Goal: Communication & Community: Answer question/provide support

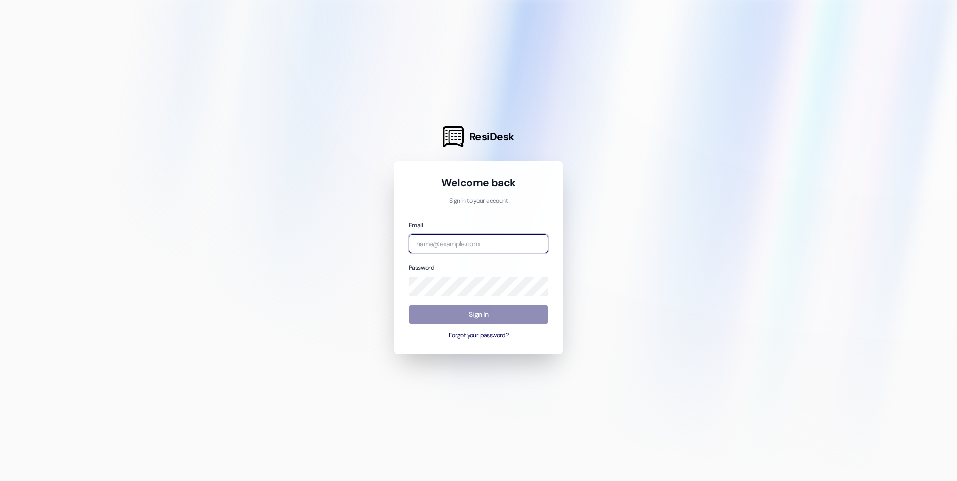
type input "[EMAIL_ADDRESS][DOMAIN_NAME]"
click at [539, 318] on button "Sign In" at bounding box center [478, 315] width 139 height 20
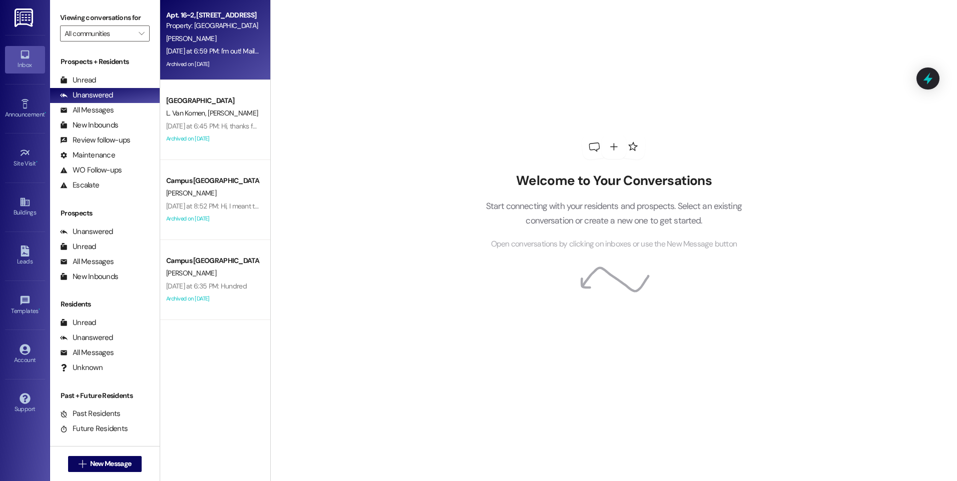
click at [242, 28] on div "Property: [GEOGRAPHIC_DATA]" at bounding box center [212, 26] width 93 height 11
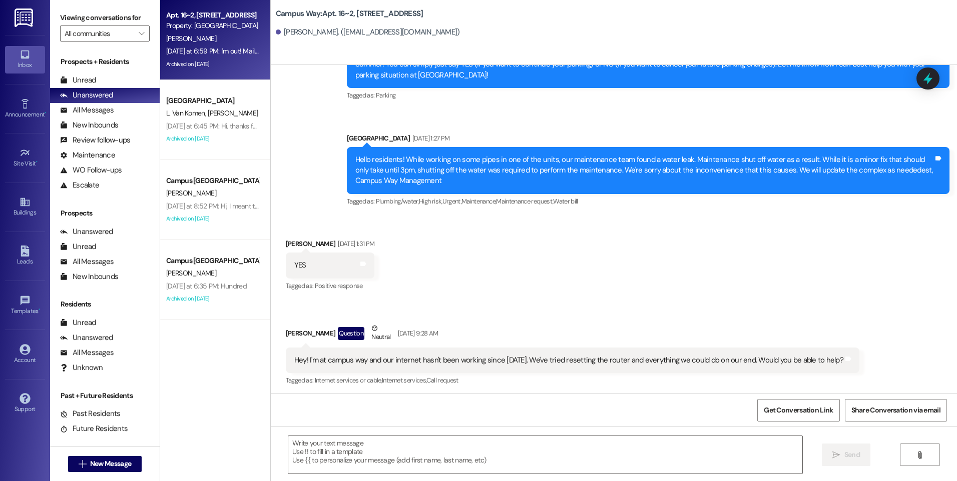
scroll to position [6226, 0]
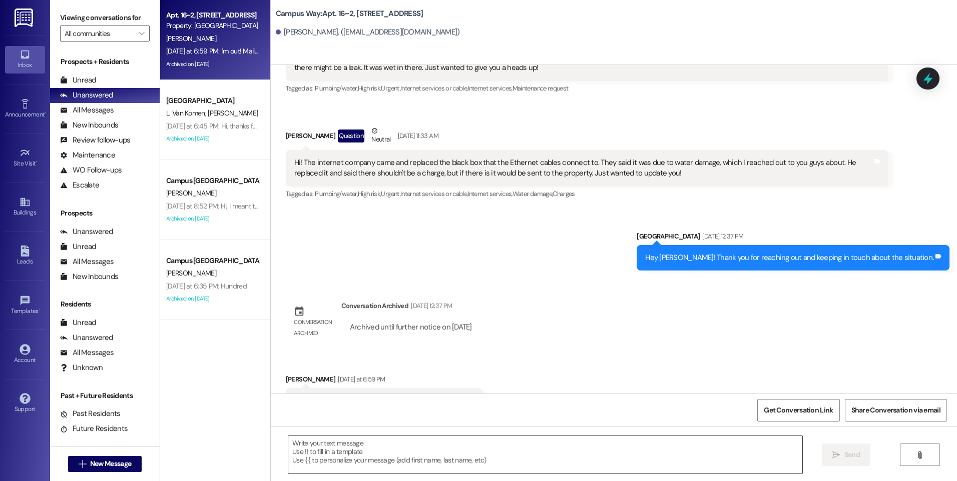
click at [472, 454] on textarea at bounding box center [544, 455] width 513 height 38
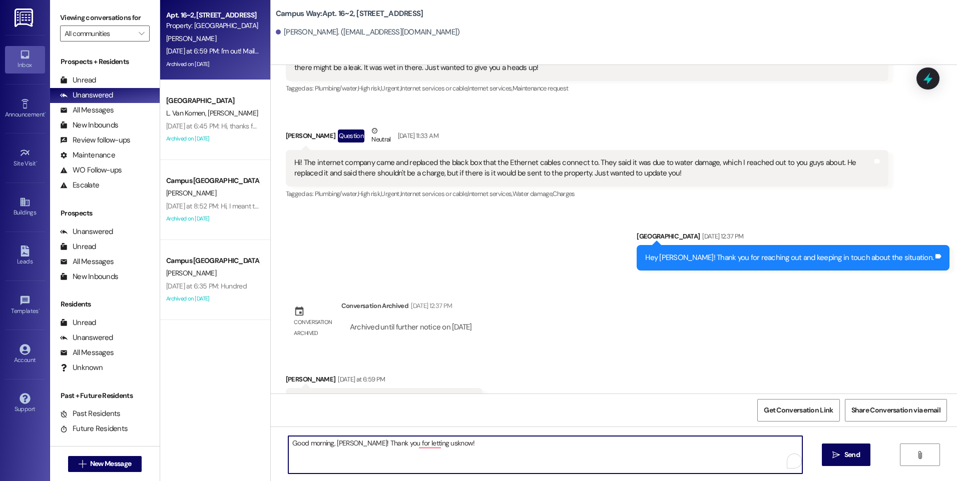
type textarea "Good morning, [PERSON_NAME]! Thank you for letting us know!"
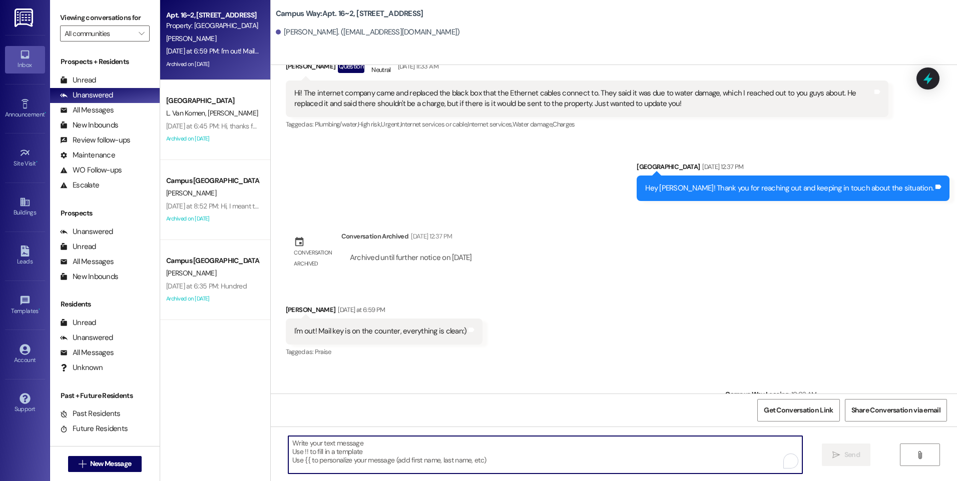
scroll to position [6296, 0]
click at [927, 86] on icon at bounding box center [927, 78] width 17 height 17
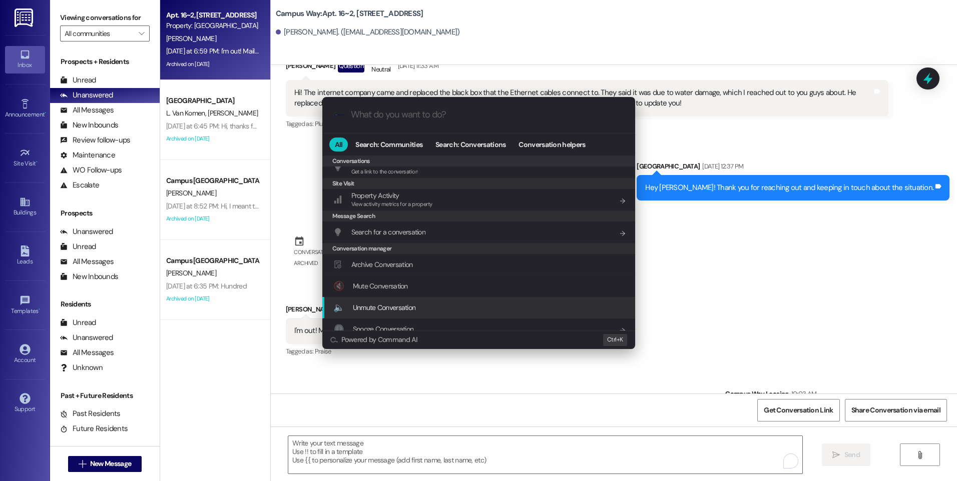
scroll to position [436, 0]
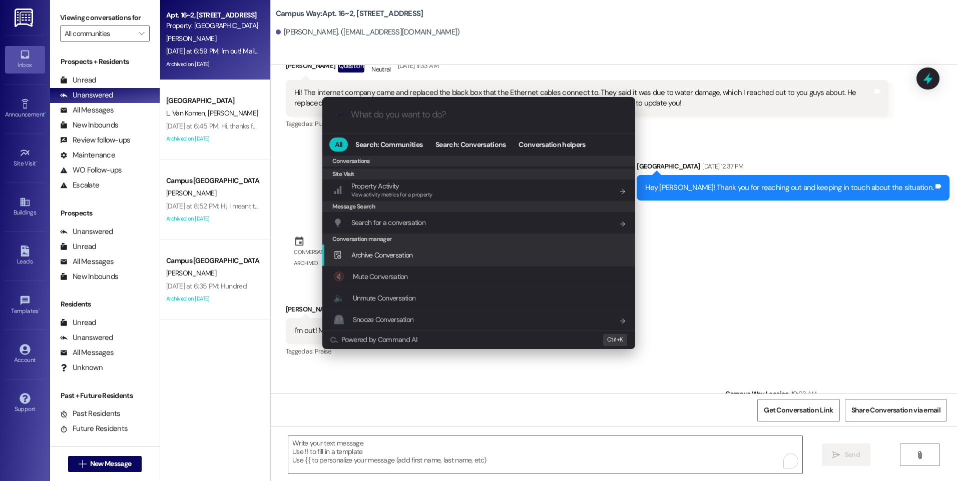
click at [401, 258] on span "Archive Conversation" at bounding box center [382, 255] width 62 height 9
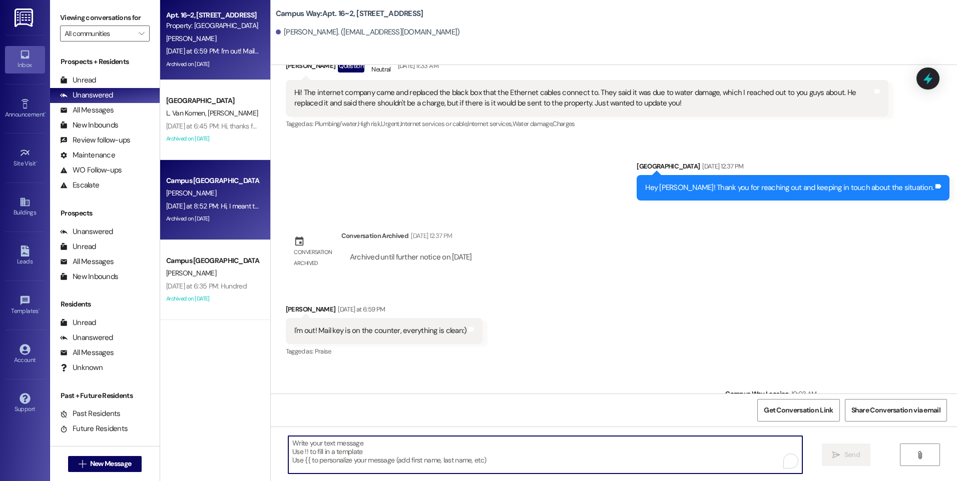
click at [202, 203] on div "[DATE] at 8:52 PM: Hi, I meant to move in 8/24 instead of 8/23. Is that okay, o…" at bounding box center [373, 206] width 415 height 9
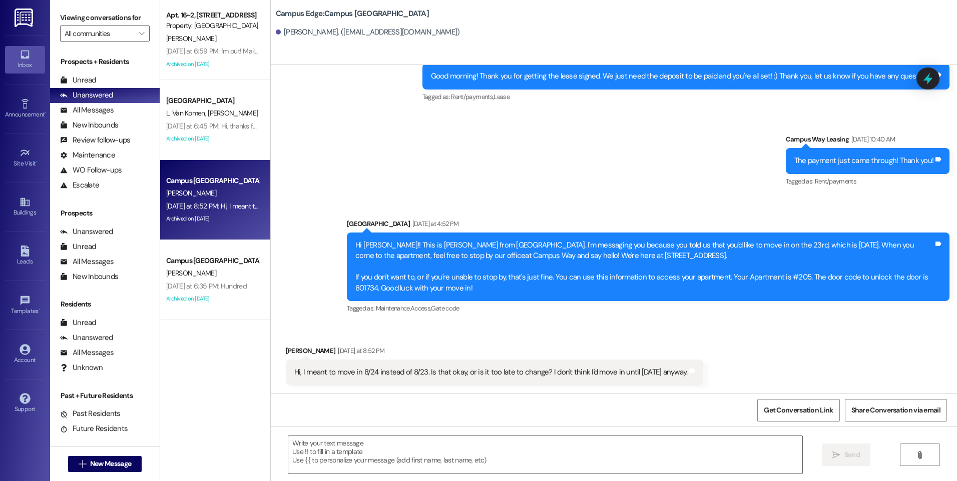
scroll to position [1145, 0]
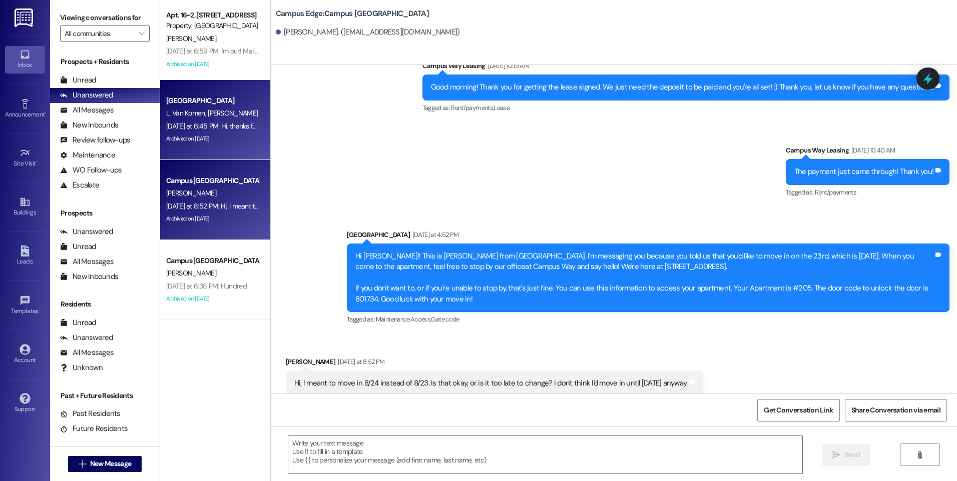
click at [216, 120] on div "[DATE] at 6:45 PM: Hi, thanks for reaching out! The cleaners did come the first…" at bounding box center [212, 126] width 95 height 13
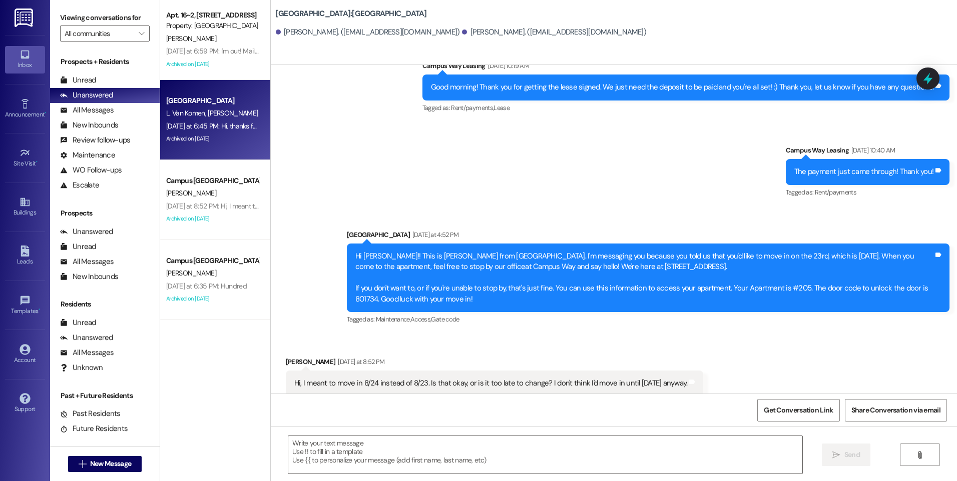
scroll to position [0, 0]
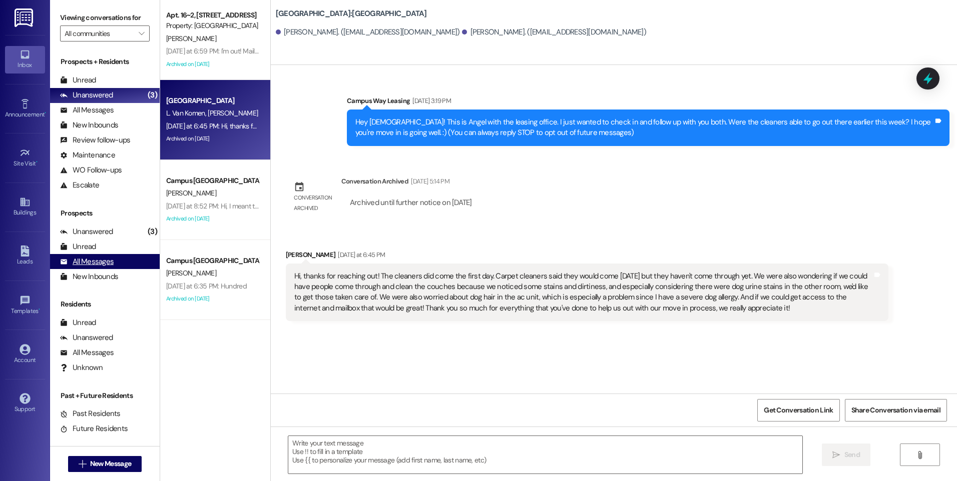
click at [96, 266] on div "All Messages" at bounding box center [87, 262] width 54 height 11
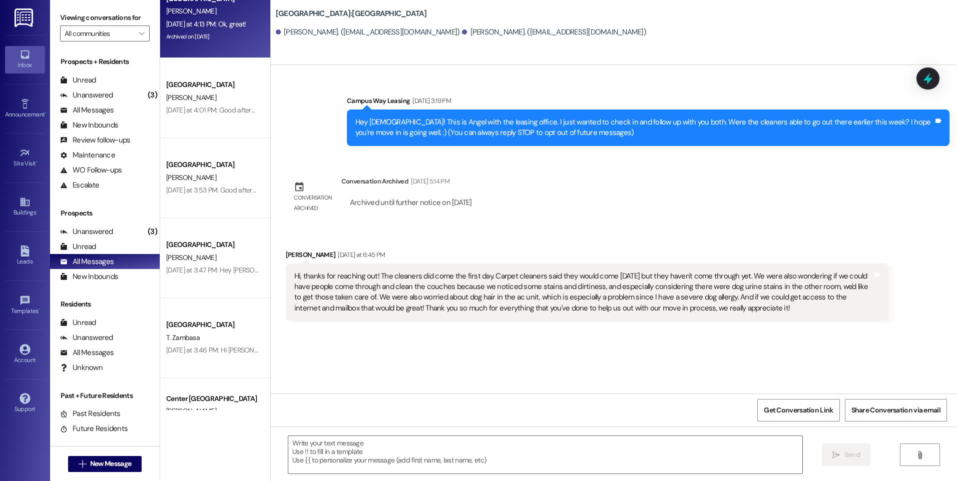
scroll to position [751, 0]
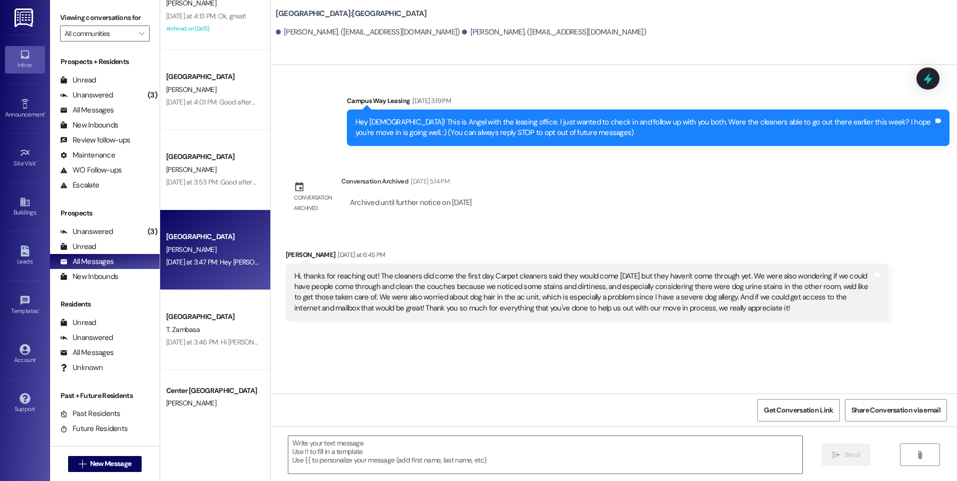
click at [203, 284] on div "[GEOGRAPHIC_DATA] [PERSON_NAME] [DATE] at 3:47 PM: Hey [PERSON_NAME]! The addre…" at bounding box center [215, 250] width 110 height 80
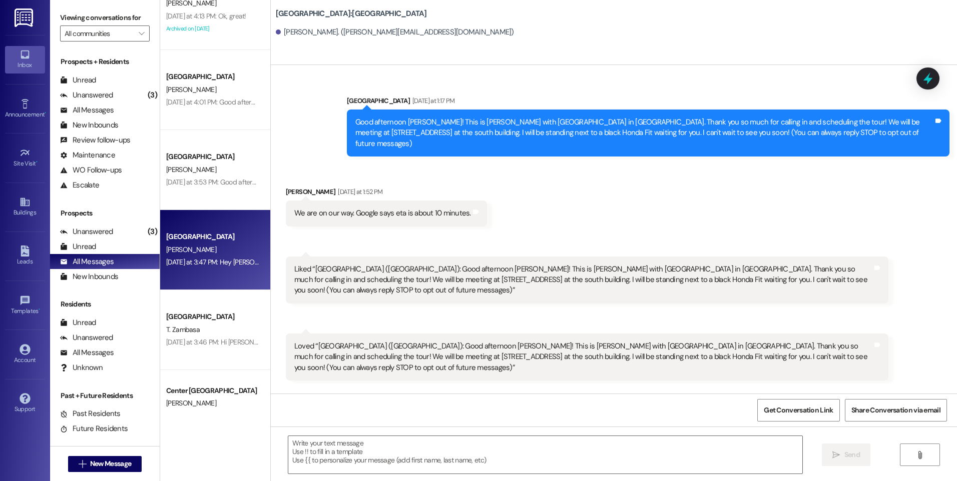
scroll to position [1209, 0]
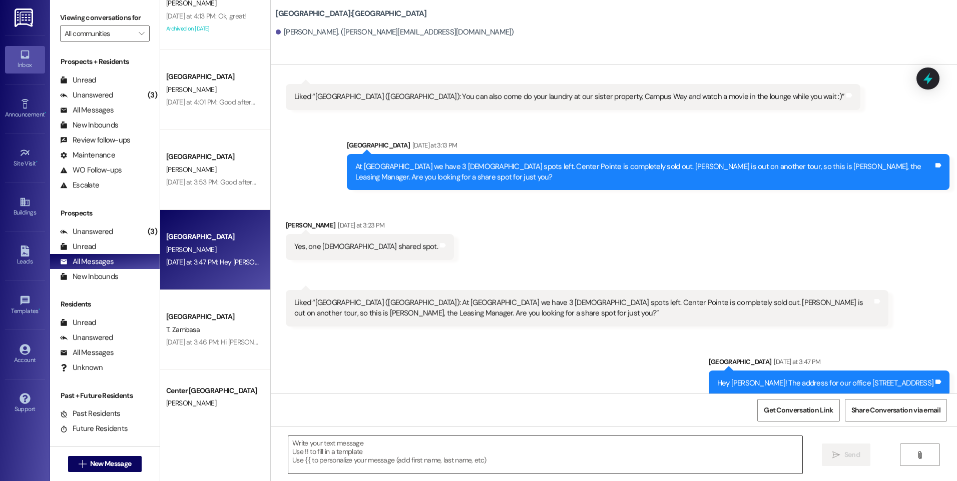
click at [516, 465] on textarea at bounding box center [544, 455] width 513 height 38
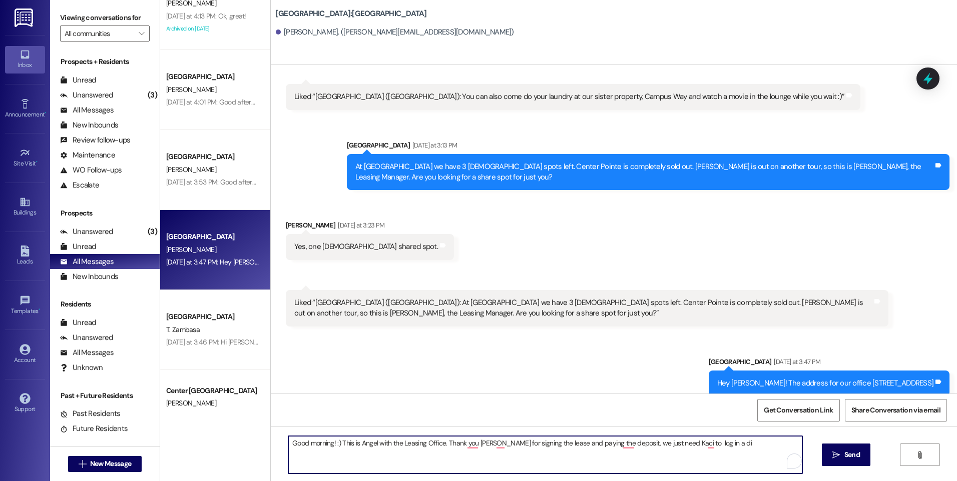
drag, startPoint x: 355, startPoint y: 443, endPoint x: 386, endPoint y: 442, distance: 30.5
click at [386, 442] on textarea "Good morning! :) This is Angel with the Leasing Office. Thank you [PERSON_NAME]…" at bounding box center [544, 455] width 513 height 38
click at [684, 442] on textarea "Good morning! :) This is the Leasing Office. Thank you [PERSON_NAME] for signin…" at bounding box center [544, 455] width 513 height 38
type textarea "Good morning! :) This is the Leasing Office. Thank you [PERSON_NAME] for signin…"
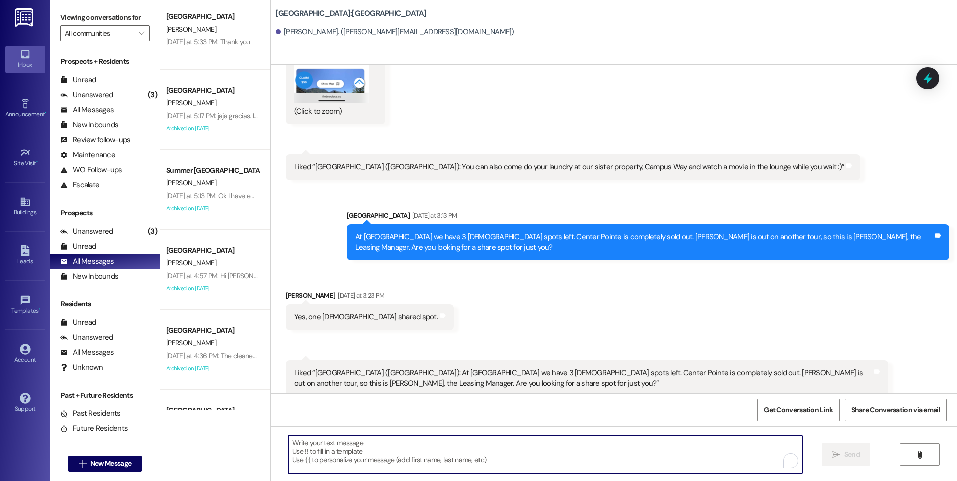
scroll to position [0, 0]
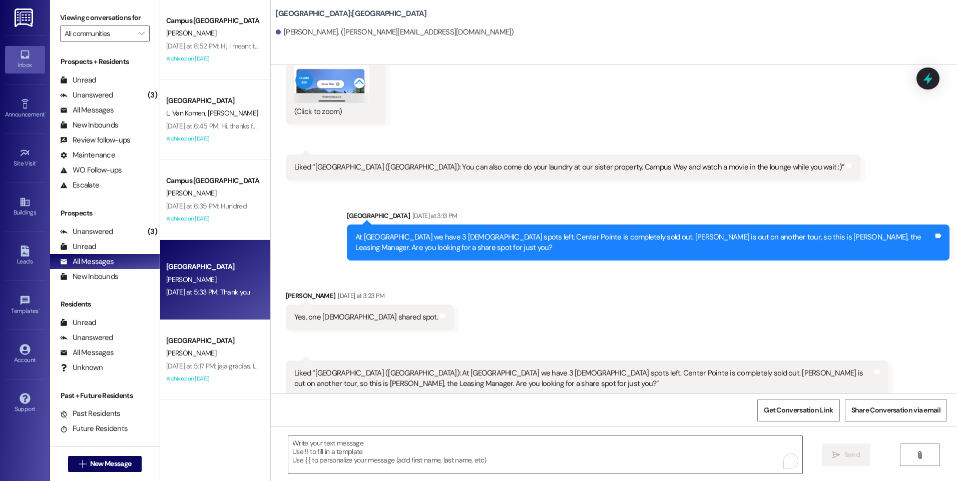
click at [202, 299] on div "[GEOGRAPHIC_DATA] [PERSON_NAME] [DATE] at 5:33 PM: Thank you [DATE] at 5:33 PM:…" at bounding box center [215, 280] width 110 height 80
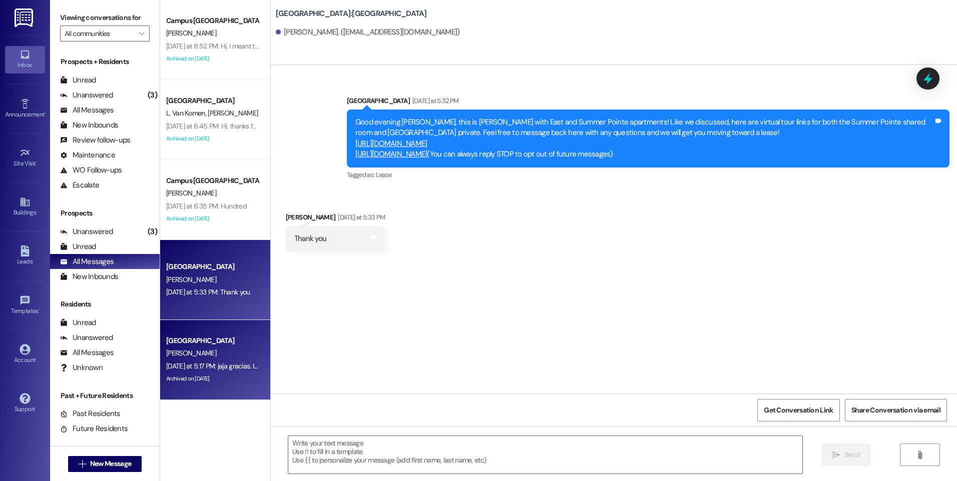
click at [209, 344] on div "[GEOGRAPHIC_DATA]" at bounding box center [212, 341] width 93 height 11
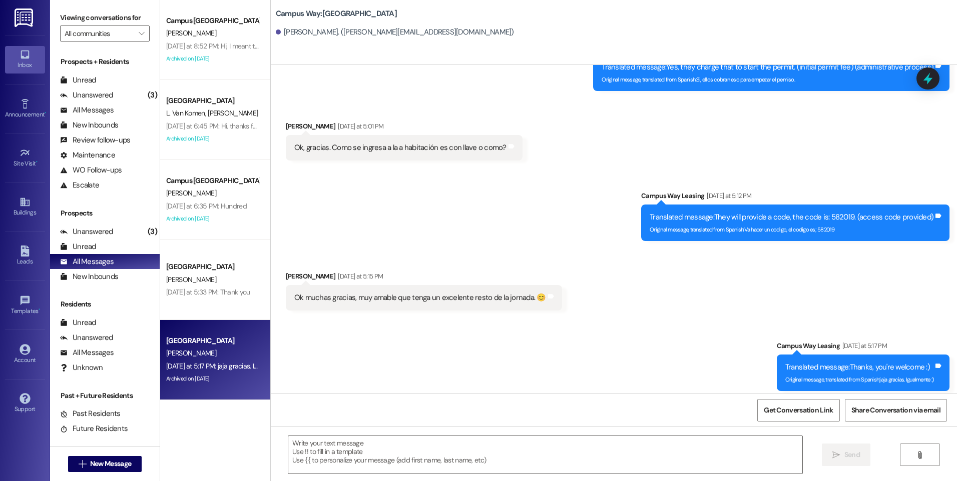
scroll to position [2138, 0]
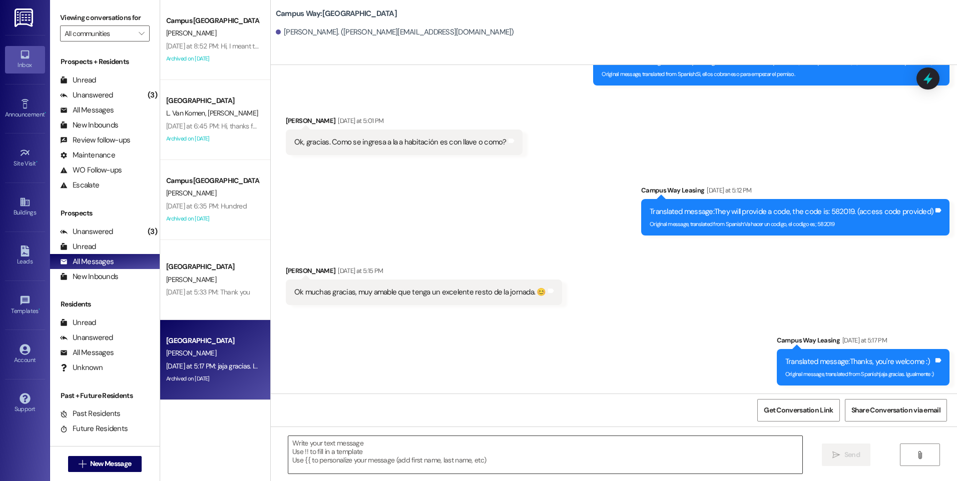
click at [390, 449] on textarea at bounding box center [544, 455] width 513 height 38
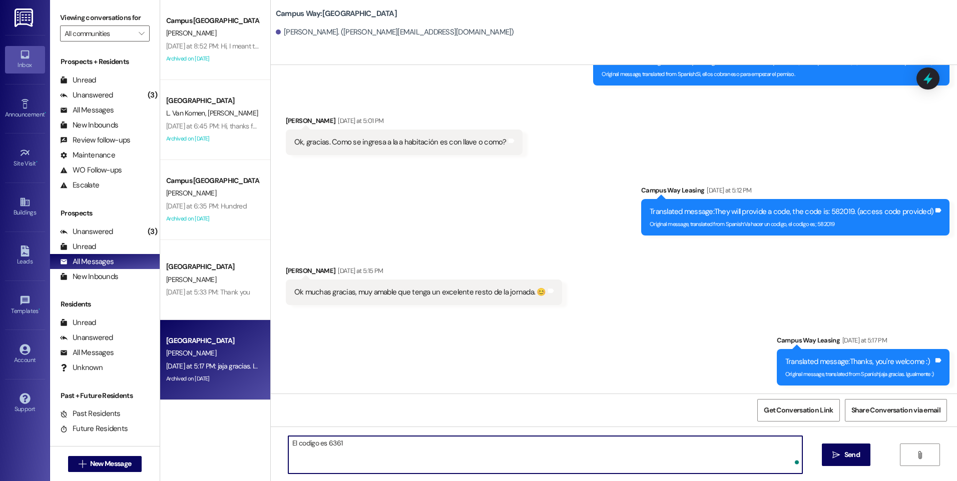
type textarea "El codigo es 63619"
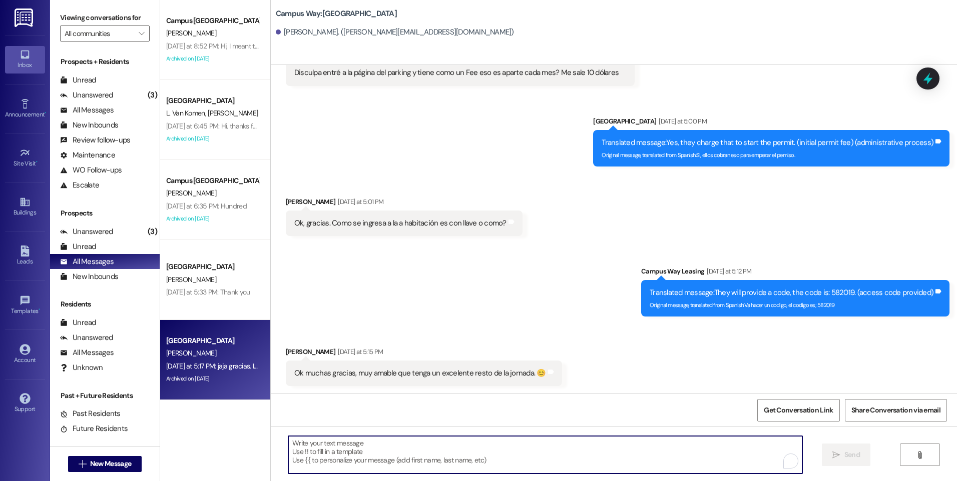
scroll to position [2208, 0]
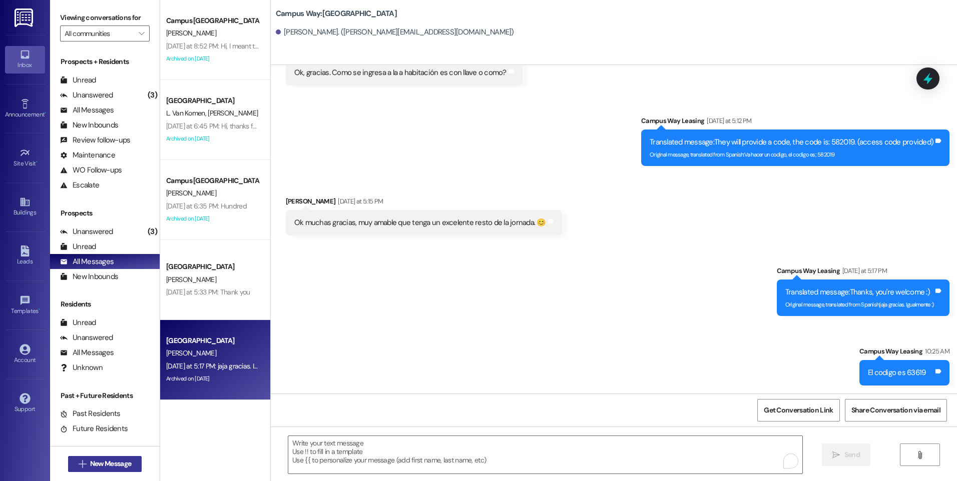
click at [115, 462] on span "New Message" at bounding box center [110, 464] width 41 height 11
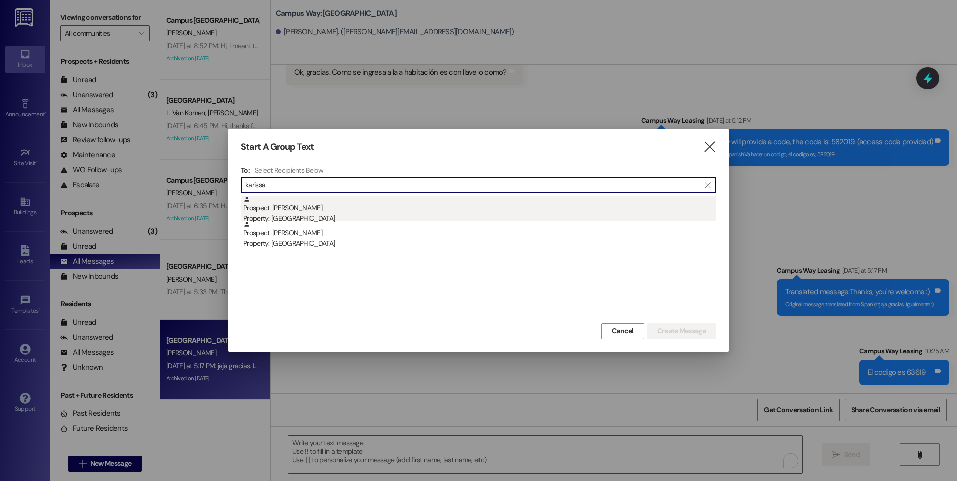
type input "karissa"
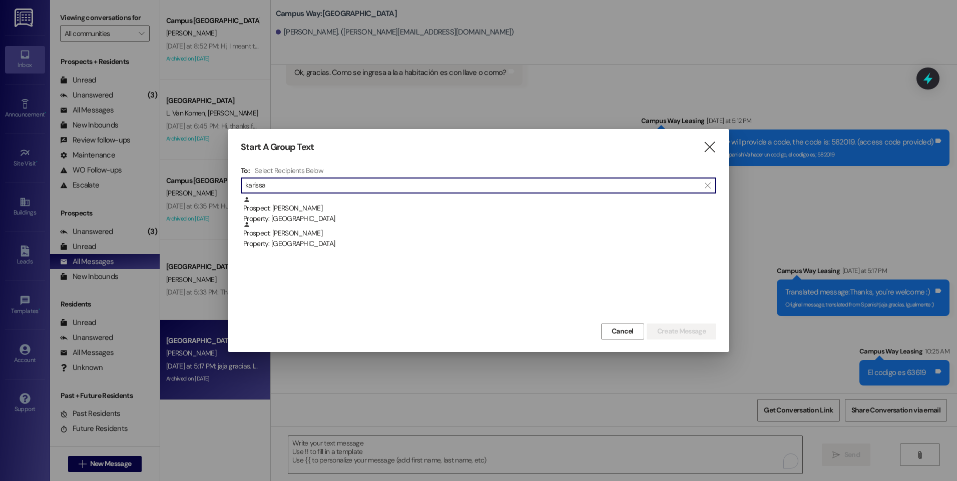
drag, startPoint x: 312, startPoint y: 216, endPoint x: 341, endPoint y: 258, distance: 50.8
click at [312, 216] on div "Property: [GEOGRAPHIC_DATA]" at bounding box center [479, 219] width 473 height 11
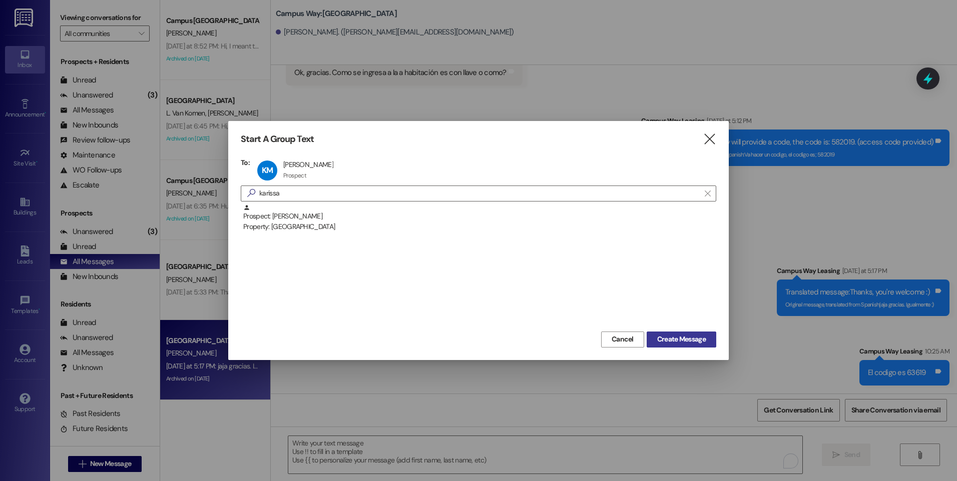
click at [682, 337] on span "Create Message" at bounding box center [681, 339] width 49 height 11
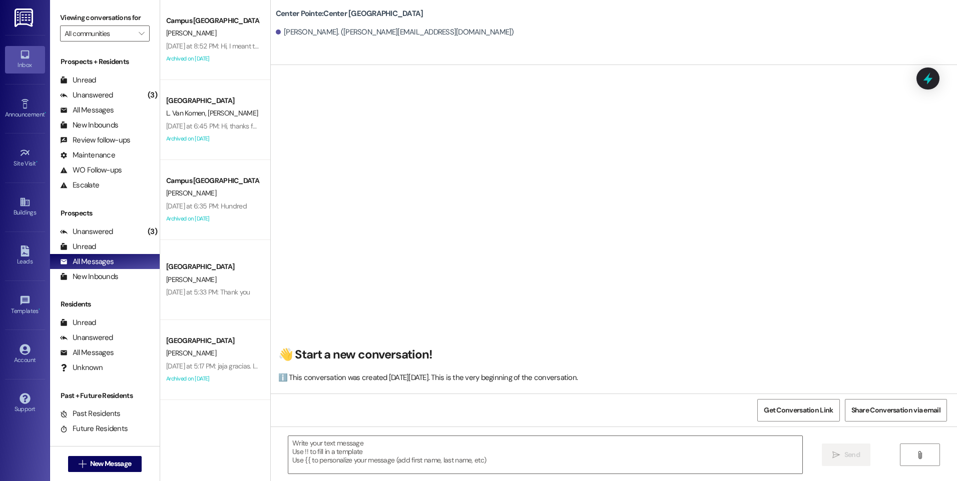
scroll to position [1, 0]
click at [444, 455] on textarea at bounding box center [544, 455] width 513 height 38
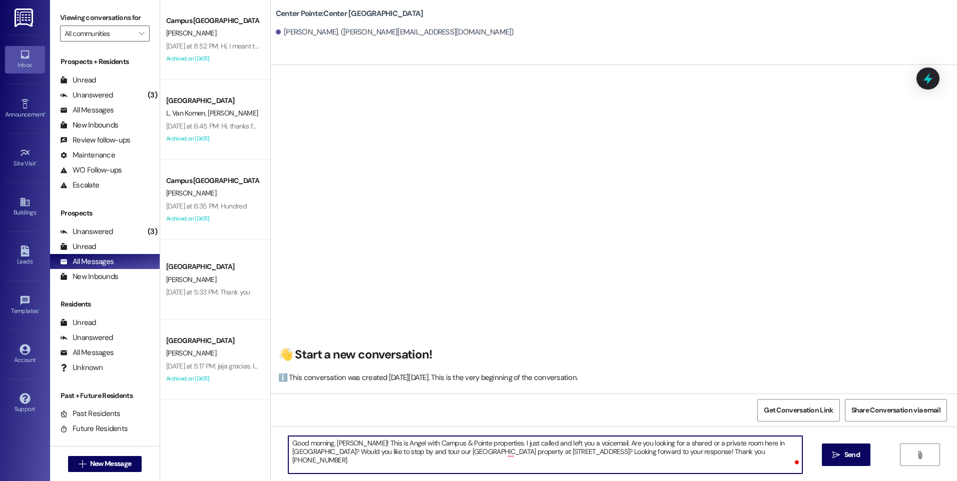
type textarea "Good morning, [PERSON_NAME]! This is Angel with Campus & Pointe properties. I j…"
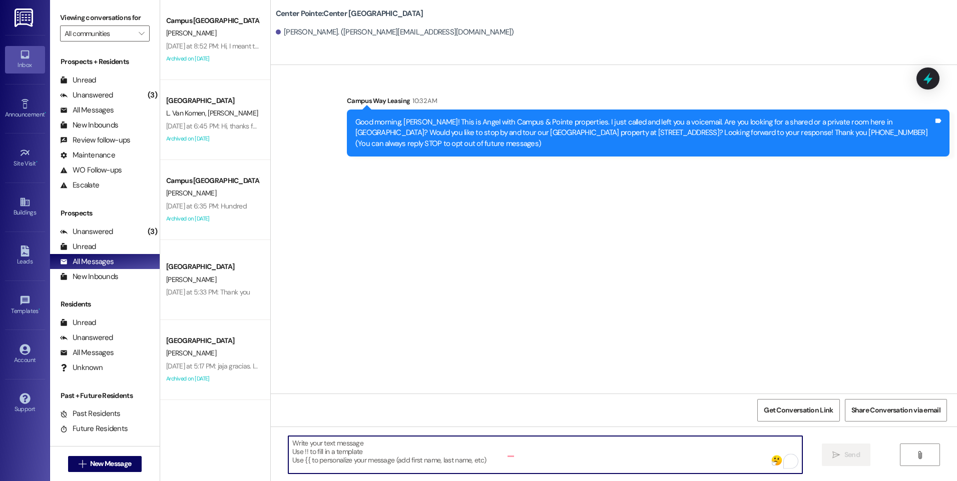
scroll to position [0, 0]
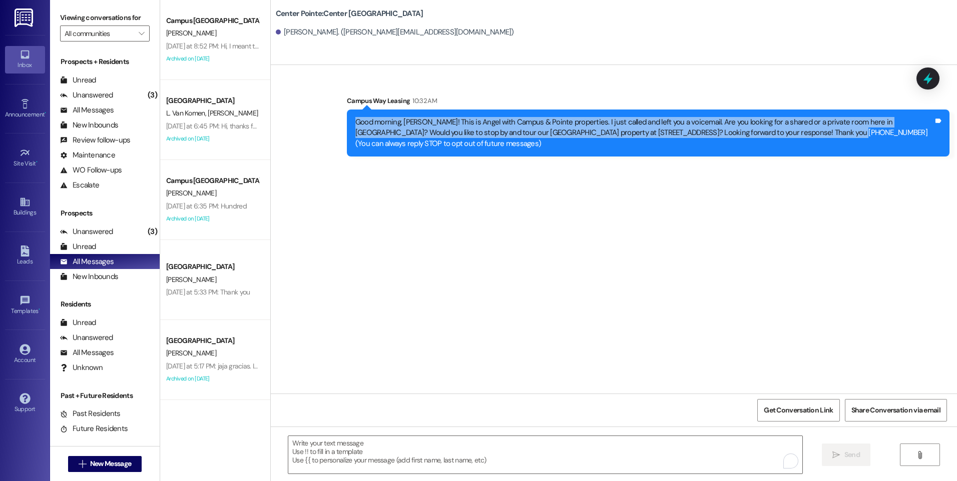
drag, startPoint x: 770, startPoint y: 130, endPoint x: 347, endPoint y: 123, distance: 422.9
click at [354, 123] on div "Good morning, [PERSON_NAME]! This is Angel with Campus & Pointe properties. I j…" at bounding box center [644, 133] width 580 height 32
copy div "Good morning, [PERSON_NAME]! This is Angel with Campus & Pointe properties. I j…"
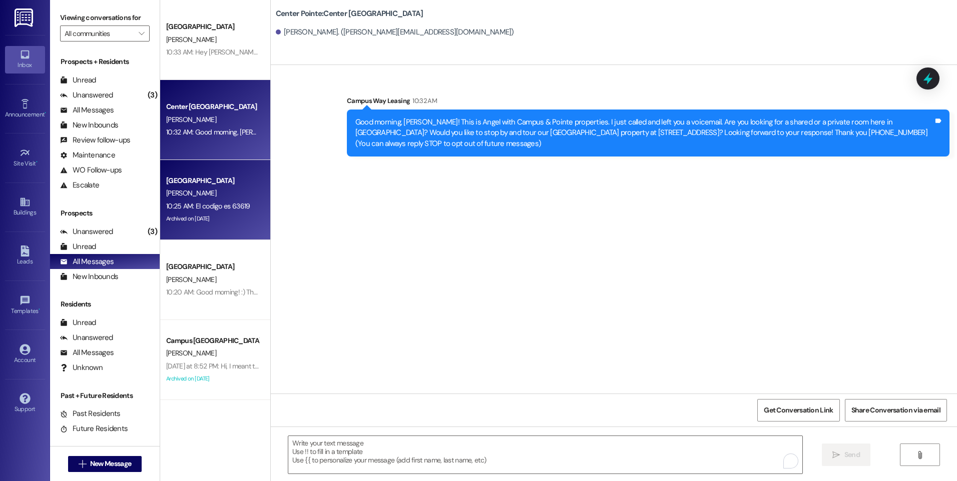
click at [235, 210] on div "10:25 AM: El codigo es 63619 10:25 AM: El codigo es 63619" at bounding box center [208, 206] width 84 height 9
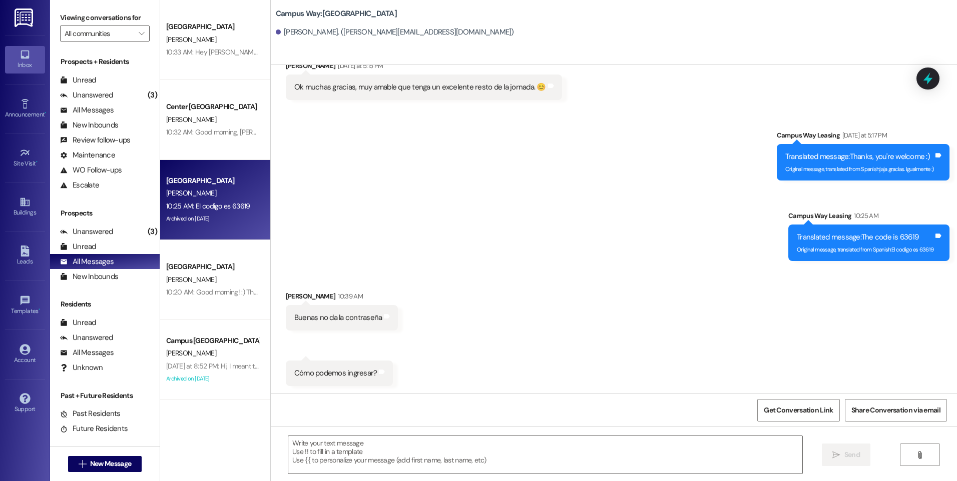
scroll to position [2344, 0]
click at [529, 440] on textarea at bounding box center [544, 455] width 513 height 38
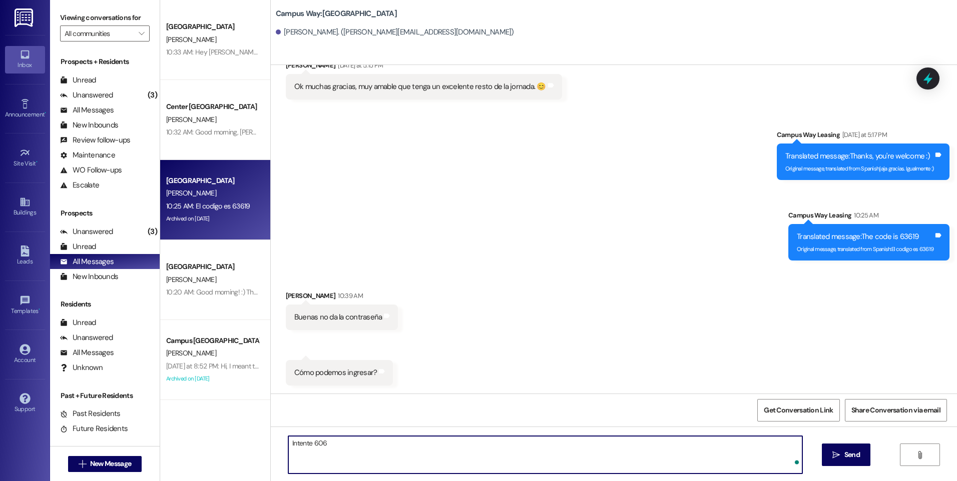
type textarea "Intente 6060"
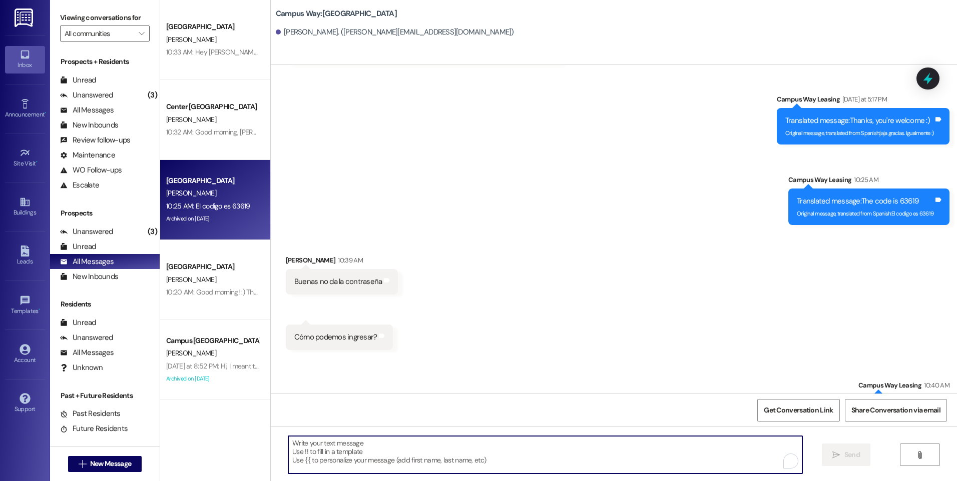
scroll to position [2414, 0]
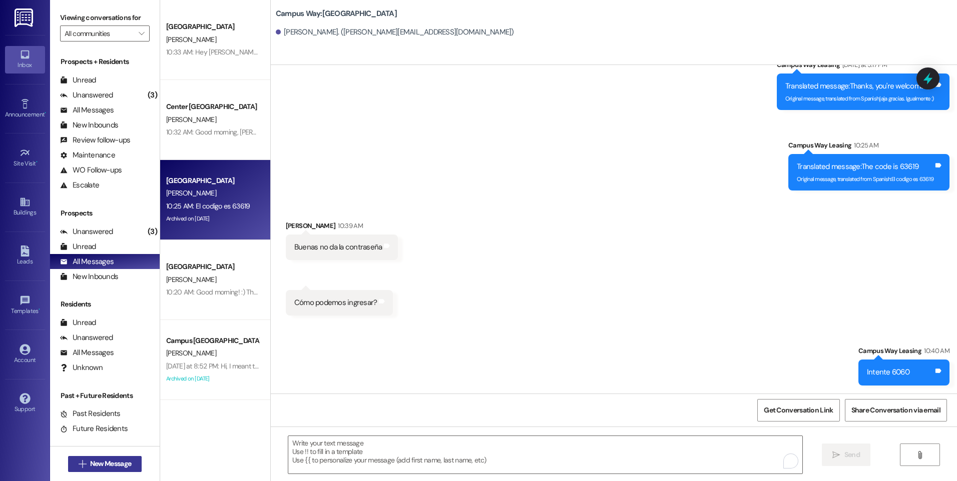
click at [128, 461] on span "New Message" at bounding box center [110, 464] width 41 height 11
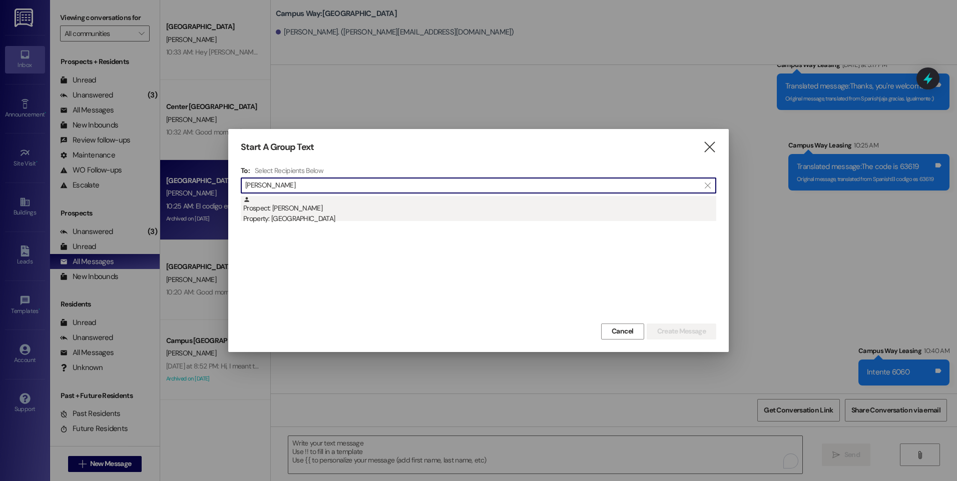
type input "[PERSON_NAME]"
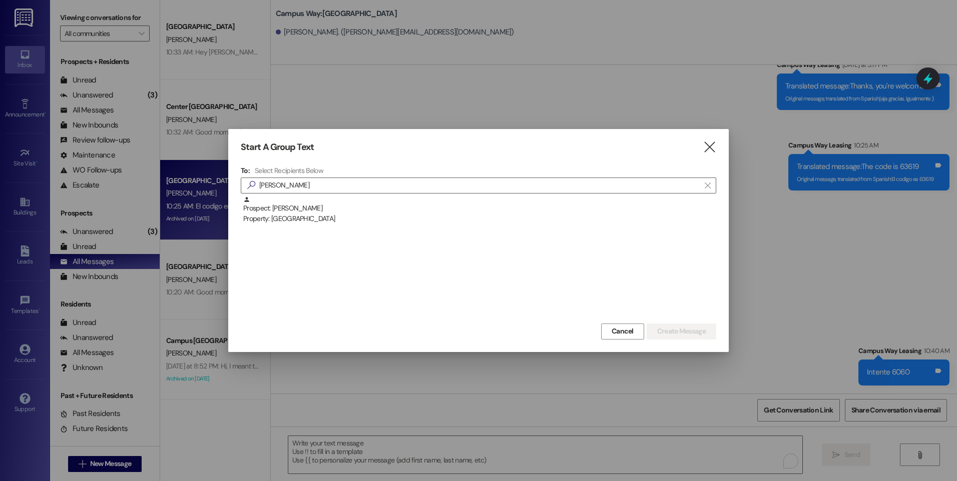
click at [300, 210] on div "Prospect: [PERSON_NAME] Property: [GEOGRAPHIC_DATA]" at bounding box center [479, 210] width 473 height 29
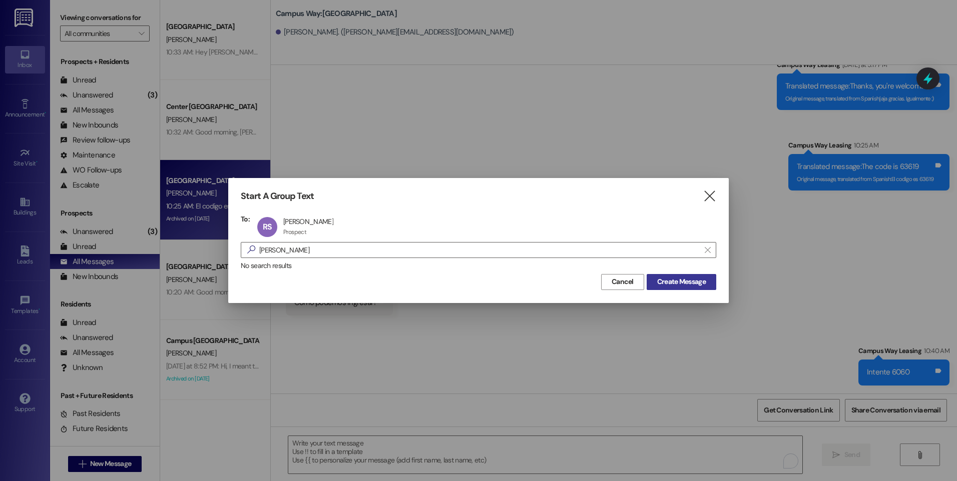
click at [677, 279] on span "Create Message" at bounding box center [681, 282] width 49 height 11
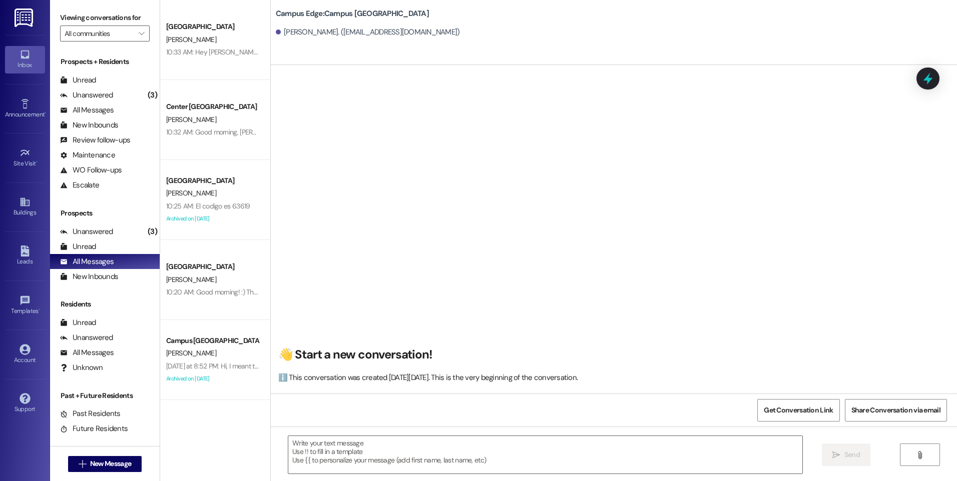
scroll to position [1, 0]
click at [440, 447] on textarea at bounding box center [544, 455] width 513 height 38
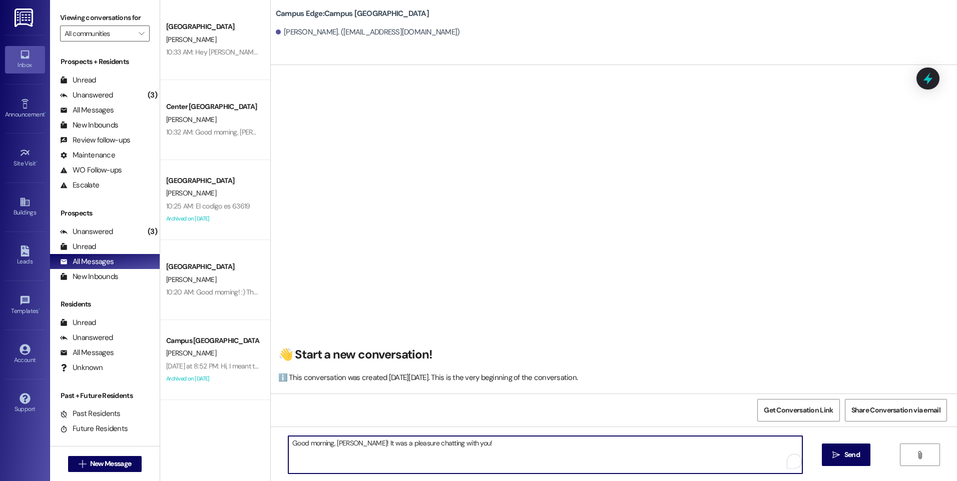
click at [361, 452] on textarea "Good morning, [PERSON_NAME]! It was a pleasure chatting with you!" at bounding box center [544, 455] width 513 height 38
click at [575, 442] on textarea "Good morning, [PERSON_NAME]! This is [PERSON_NAME], with East Pointe It was a p…" at bounding box center [544, 455] width 513 height 38
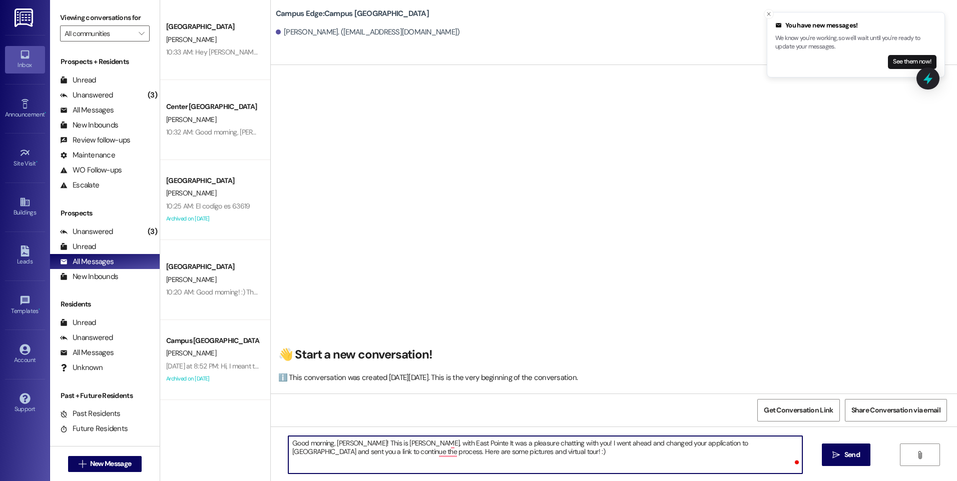
paste textarea "[URL][DOMAIN_NAME]"
click at [468, 449] on textarea "Good morning, [PERSON_NAME]! This is [PERSON_NAME], with East Pointe It was a p…" at bounding box center [544, 455] width 513 height 38
type textarea "Good morning, [PERSON_NAME]! This is [PERSON_NAME], with East Pointe It was a p…"
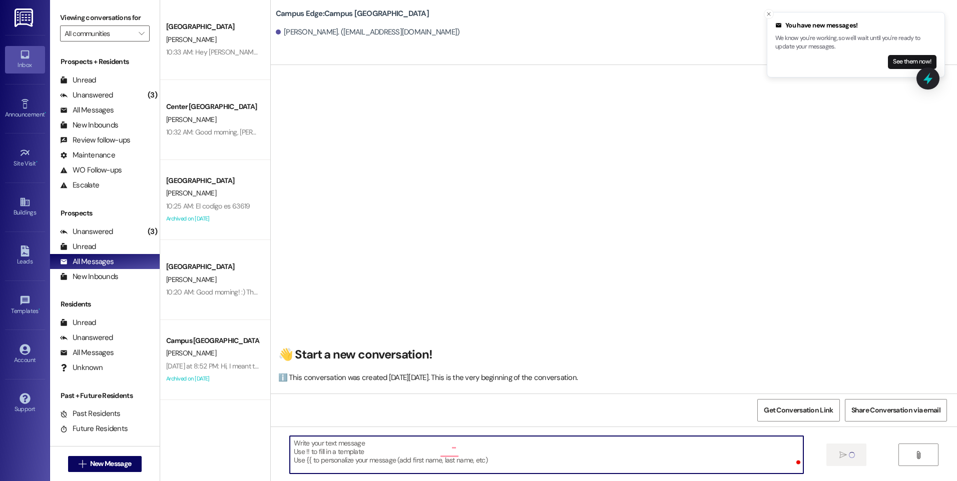
scroll to position [0, 0]
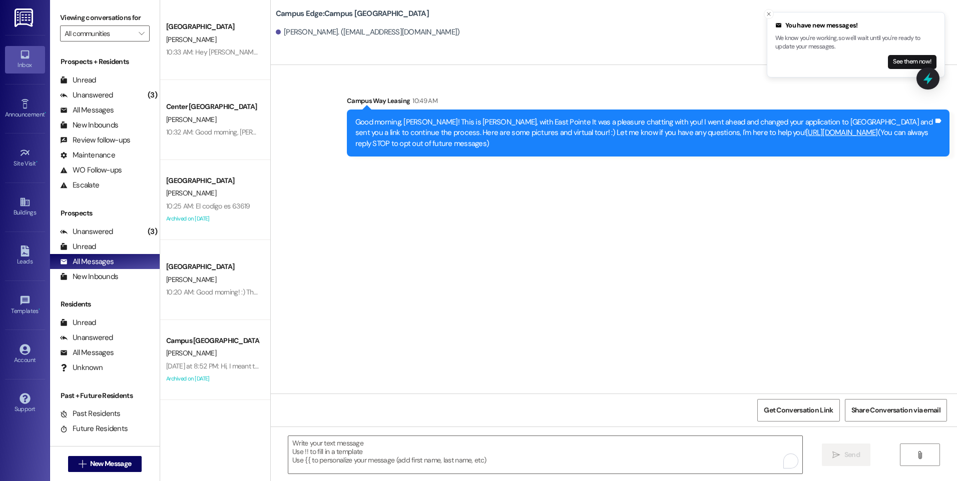
drag, startPoint x: 512, startPoint y: 144, endPoint x: 278, endPoint y: 114, distance: 235.6
click at [278, 114] on div "Sent via SMS Campus Way Leasing 10:49 AM Good morning, Rhyanne! This is [PERSON…" at bounding box center [614, 118] width 686 height 91
copy div "Good morning, [PERSON_NAME]! This is [PERSON_NAME], with East Pointe It was a p…"
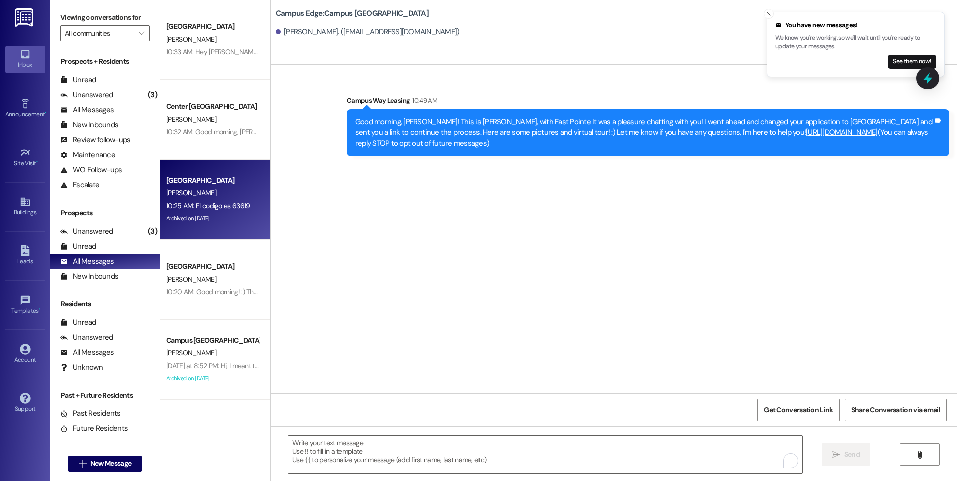
click at [205, 205] on div "10:25 AM: El codigo es 63619 10:25 AM: El codigo es 63619" at bounding box center [208, 206] width 84 height 9
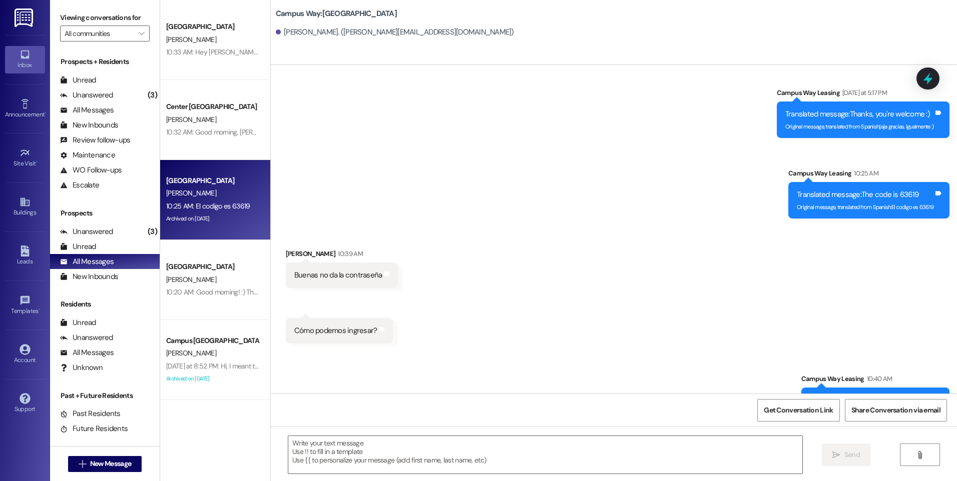
scroll to position [2425, 0]
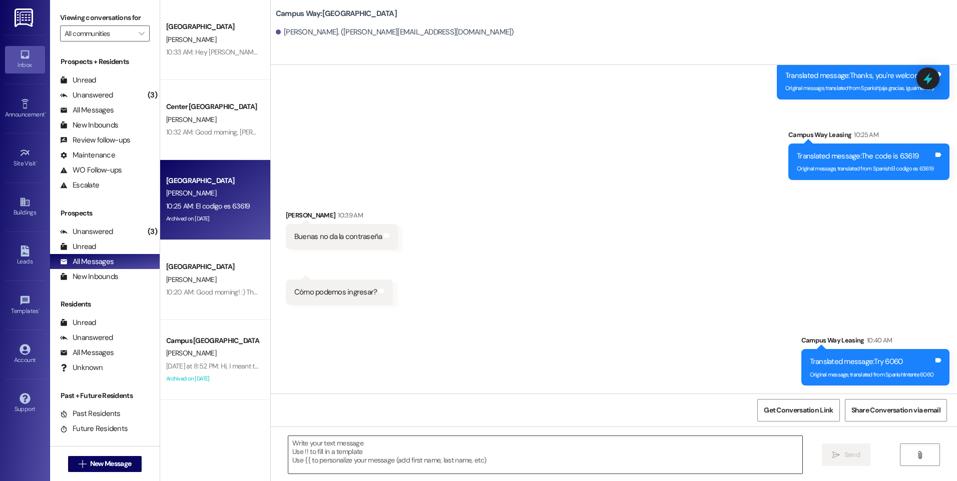
click at [554, 467] on textarea at bounding box center [544, 455] width 513 height 38
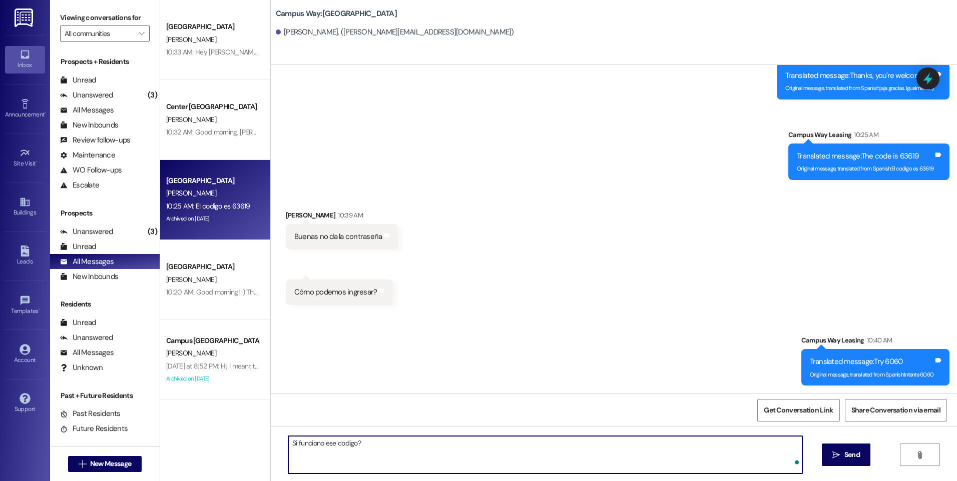
type textarea "Si funciono ese codigo?"
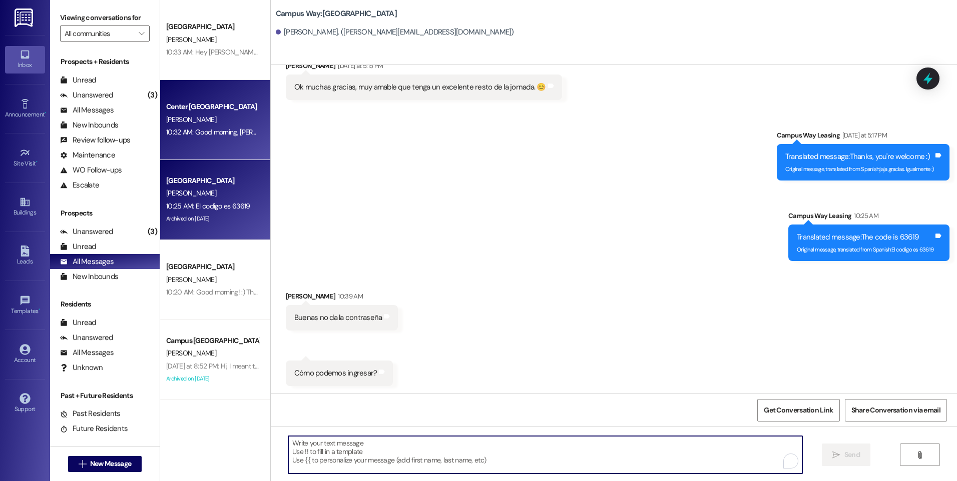
click at [208, 131] on div "10:32 AM: Good morning, [PERSON_NAME]! This is Angel with Campus & Pointe prope…" at bounding box center [778, 132] width 1224 height 9
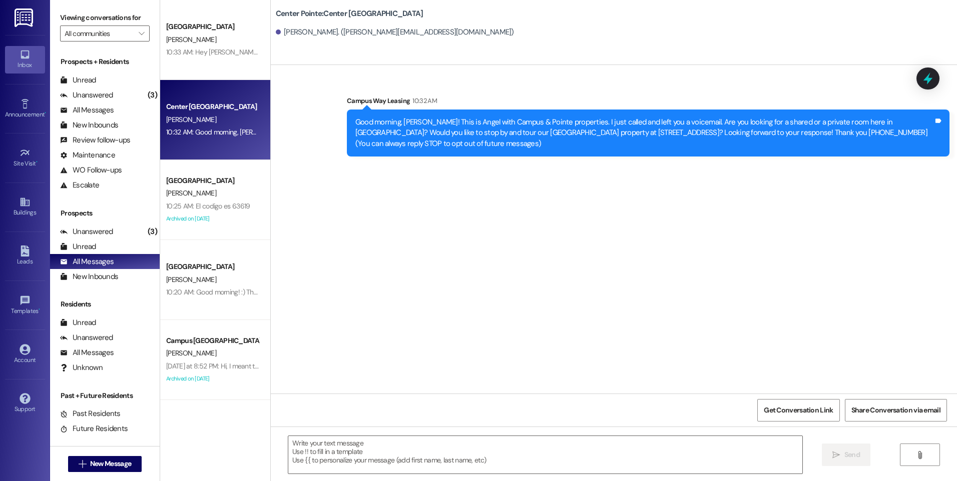
scroll to position [0, 0]
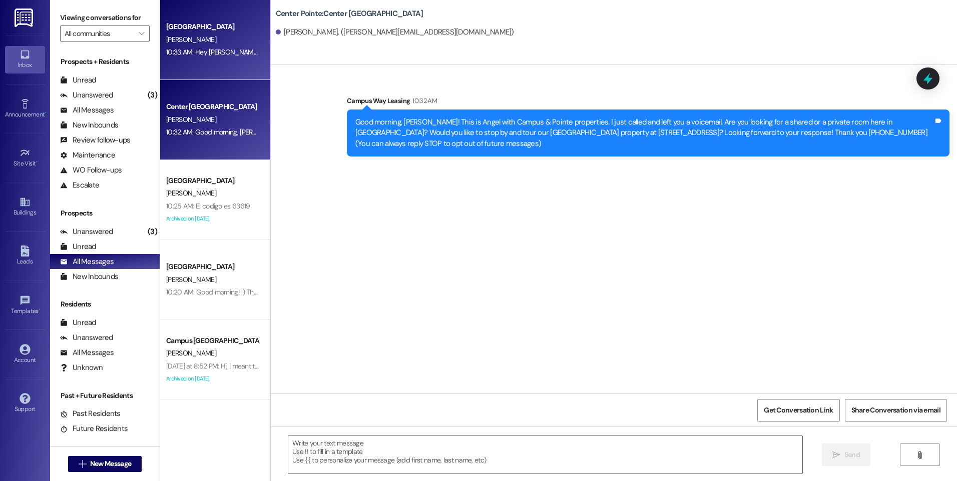
click at [200, 56] on div "10:33 AM: Hey [PERSON_NAME], this is [PERSON_NAME] with East Pointe apartments!…" at bounding box center [529, 52] width 726 height 9
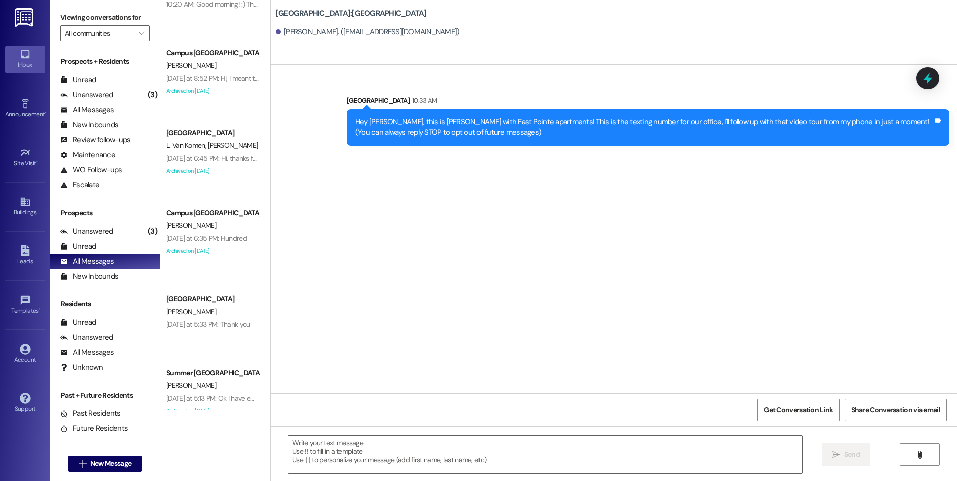
scroll to position [350, 0]
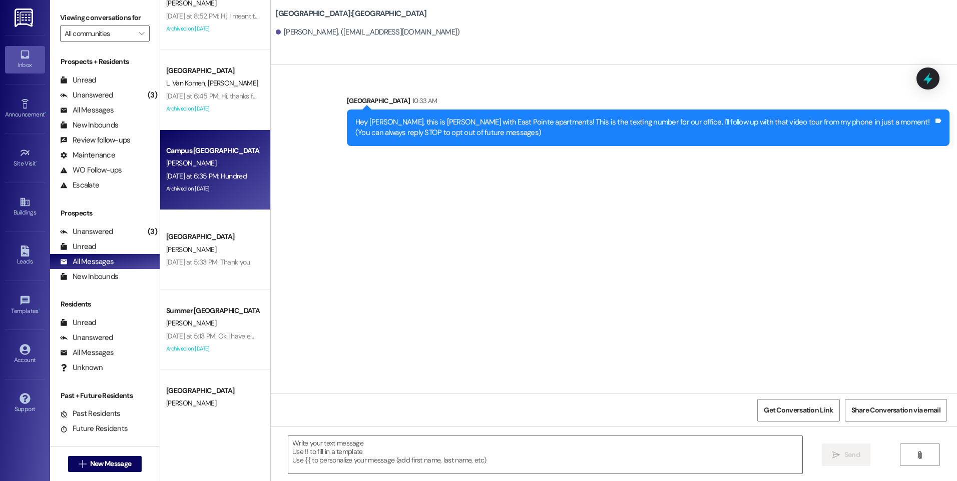
click at [216, 162] on div "[PERSON_NAME]" at bounding box center [212, 163] width 95 height 13
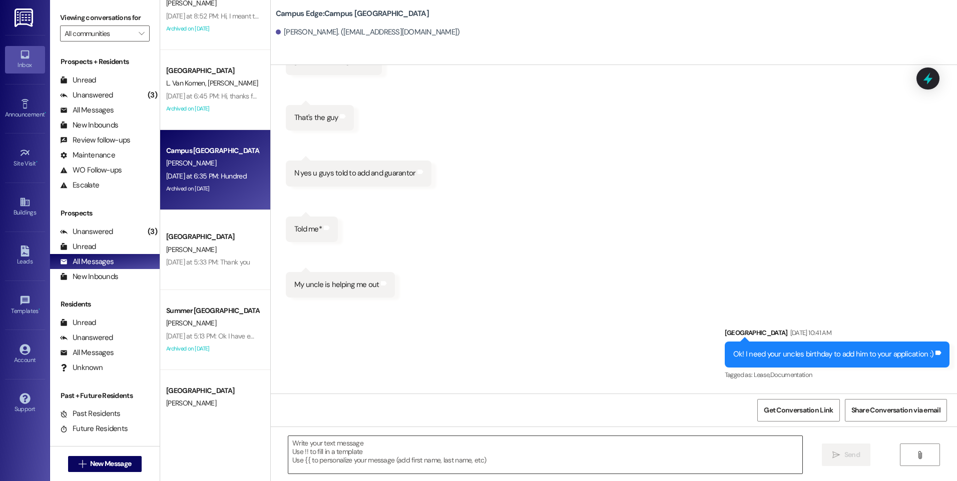
click at [401, 450] on textarea at bounding box center [544, 455] width 513 height 38
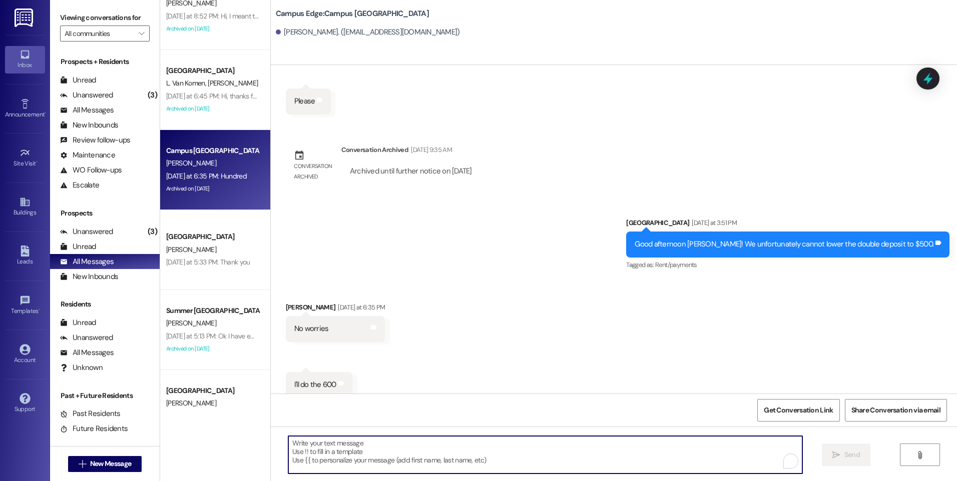
scroll to position [2383, 0]
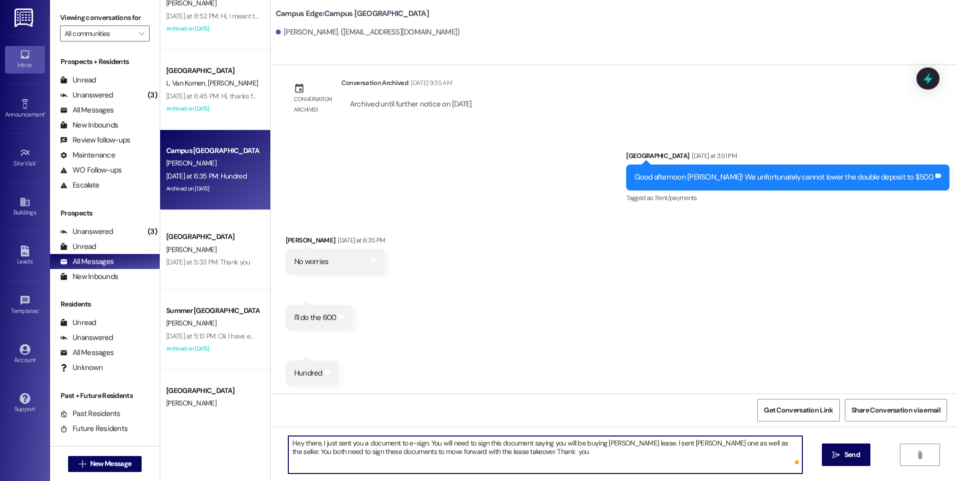
type textarea "Hey there, I just sent you a document to e-sign. You will need to sign this doc…"
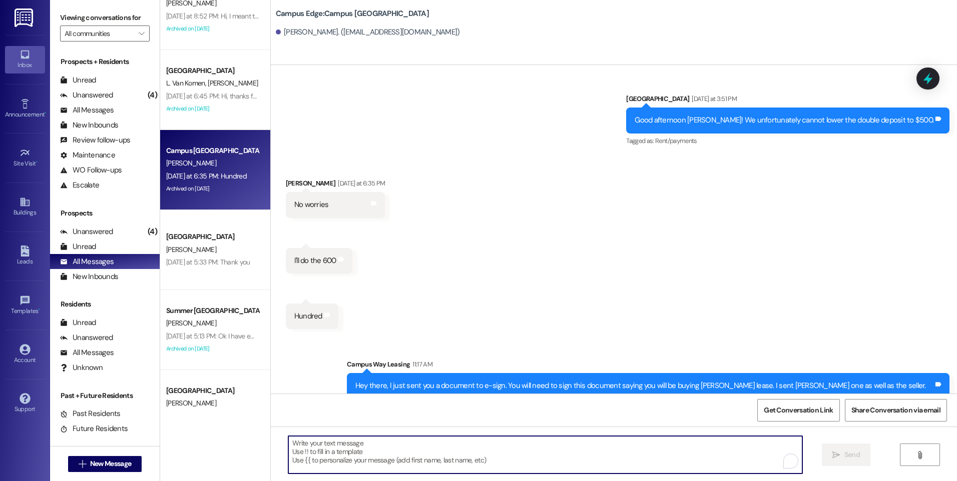
scroll to position [2464, 0]
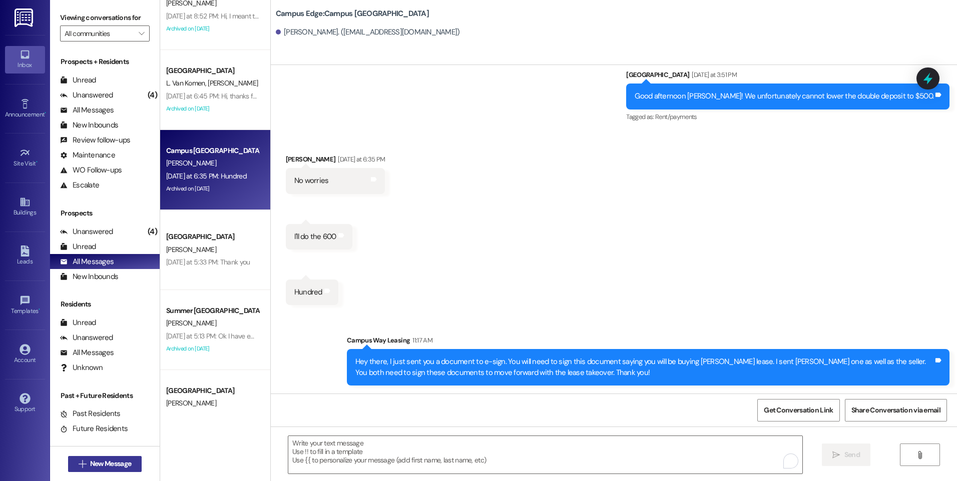
click at [97, 462] on span "New Message" at bounding box center [110, 464] width 41 height 11
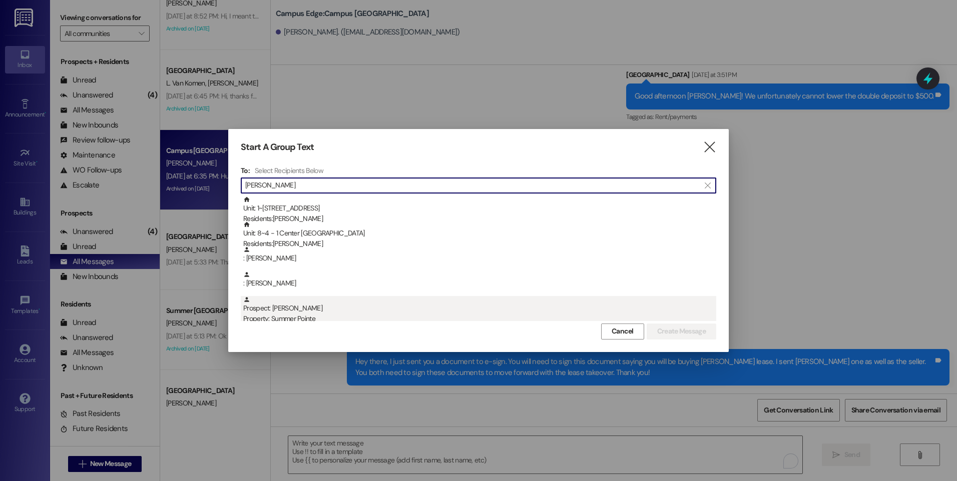
type input "[PERSON_NAME]"
click at [314, 308] on div "Prospect: [PERSON_NAME] Property: Summer Pointe" at bounding box center [479, 310] width 473 height 29
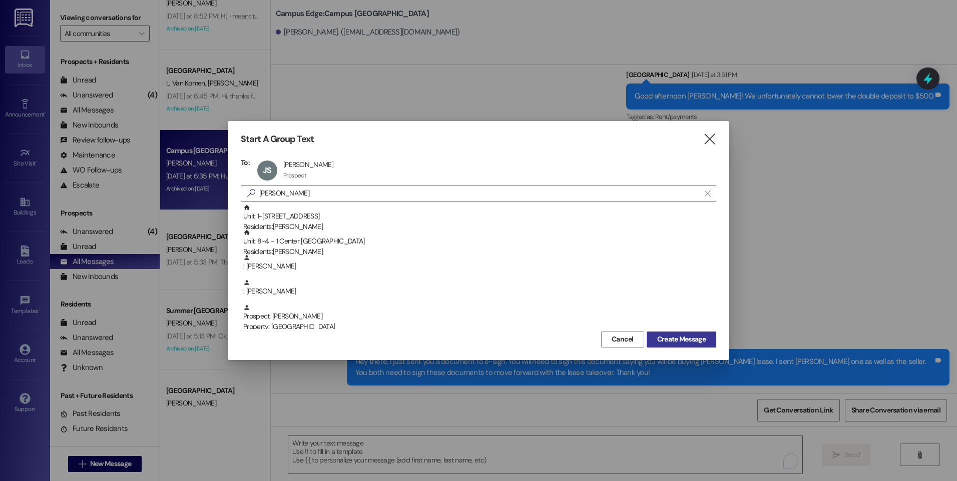
click at [679, 343] on span "Create Message" at bounding box center [681, 339] width 49 height 11
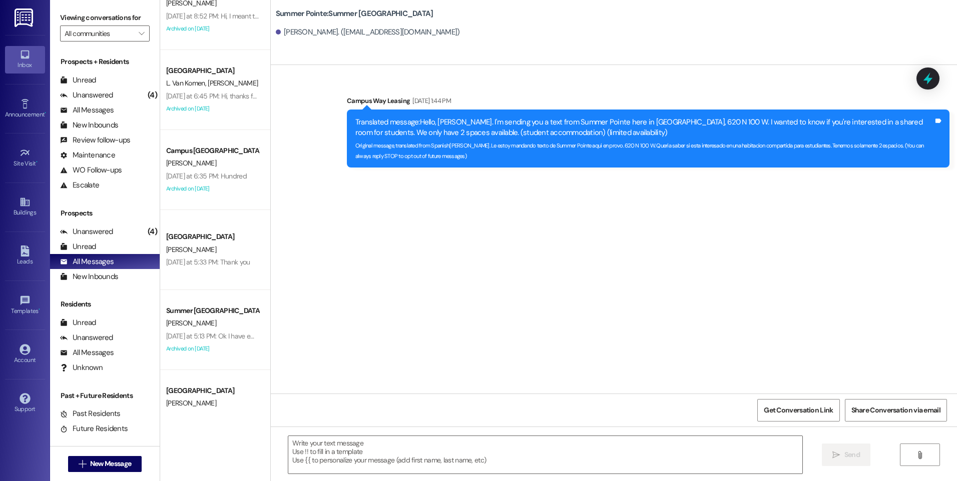
scroll to position [0, 0]
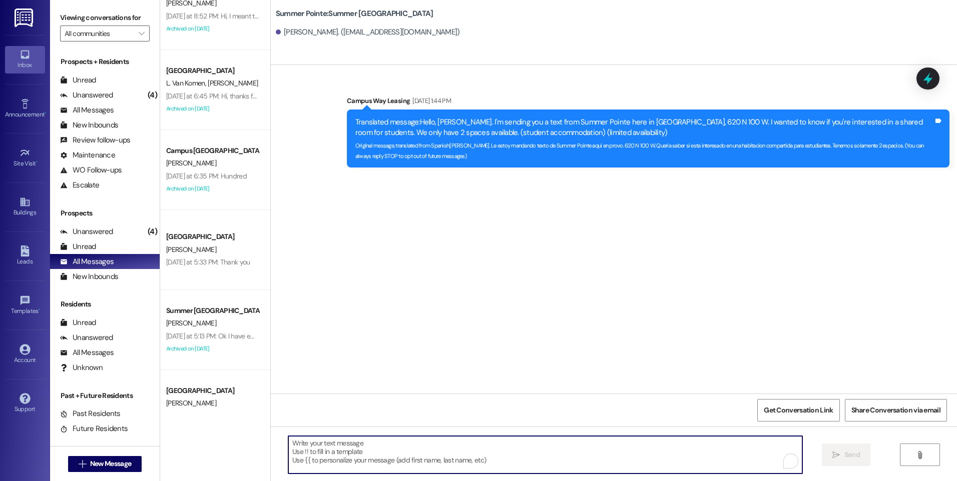
click at [460, 456] on textarea "To enrich screen reader interactions, please activate Accessibility in Grammarl…" at bounding box center [544, 455] width 513 height 38
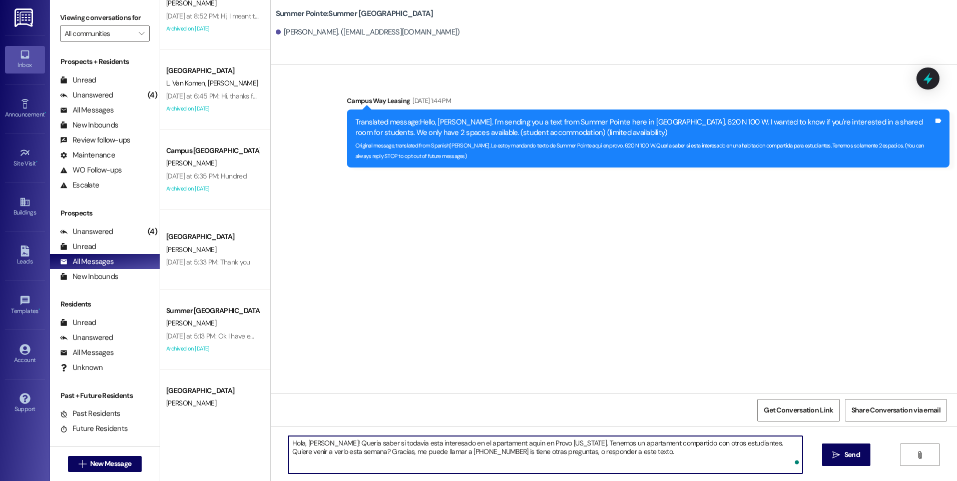
type textarea "Hola, [PERSON_NAME]! Queria saber si todavia esta interesado en el apartament a…"
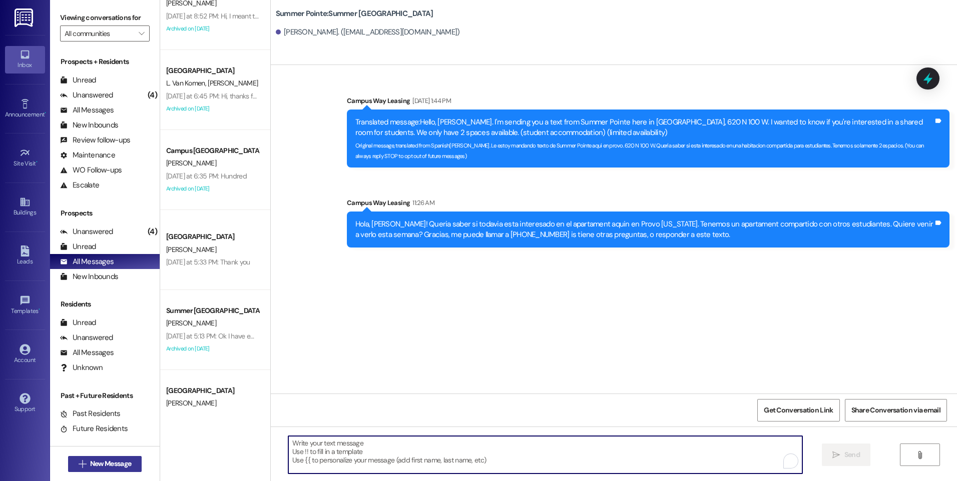
click at [115, 466] on span "New Message" at bounding box center [110, 464] width 41 height 11
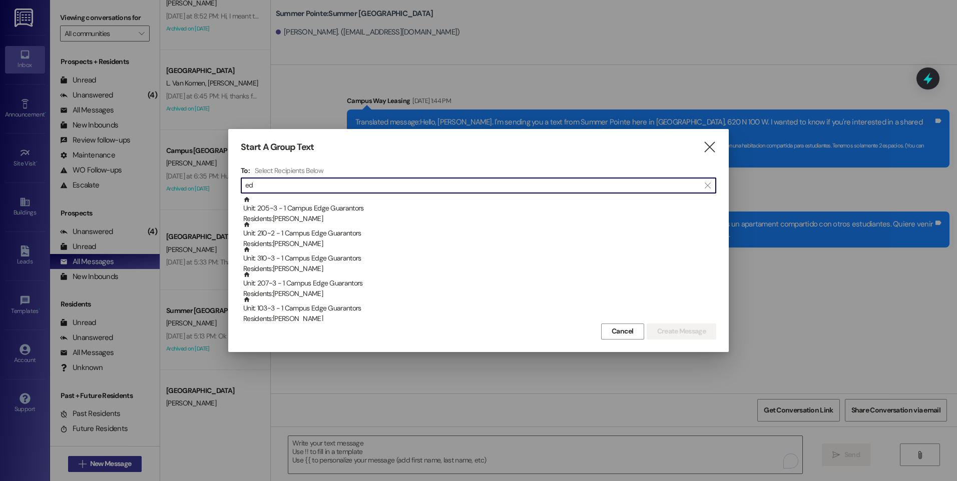
type input "e"
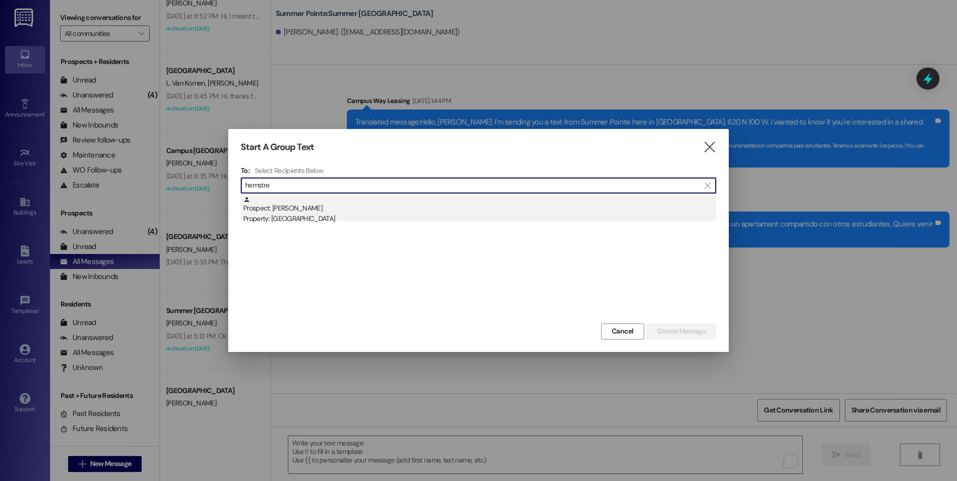
type input "hemstre"
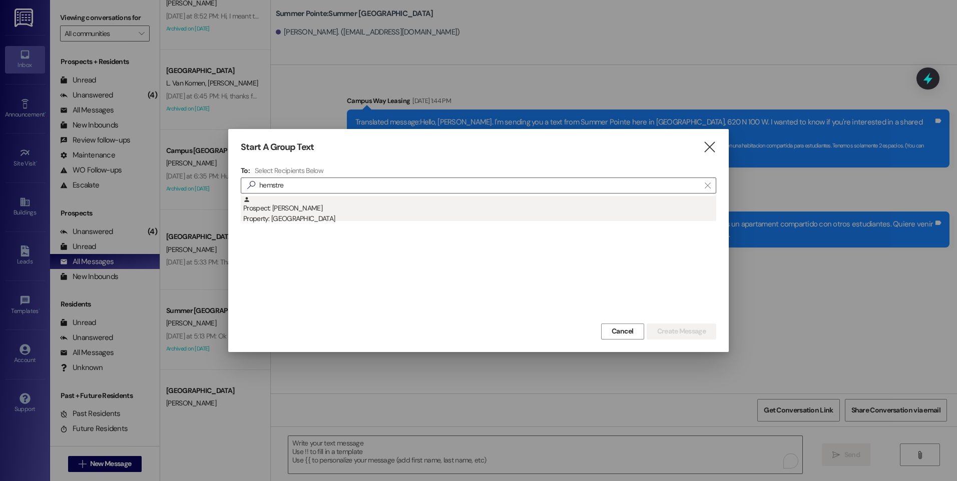
click at [310, 215] on div "Property: [GEOGRAPHIC_DATA]" at bounding box center [479, 219] width 473 height 11
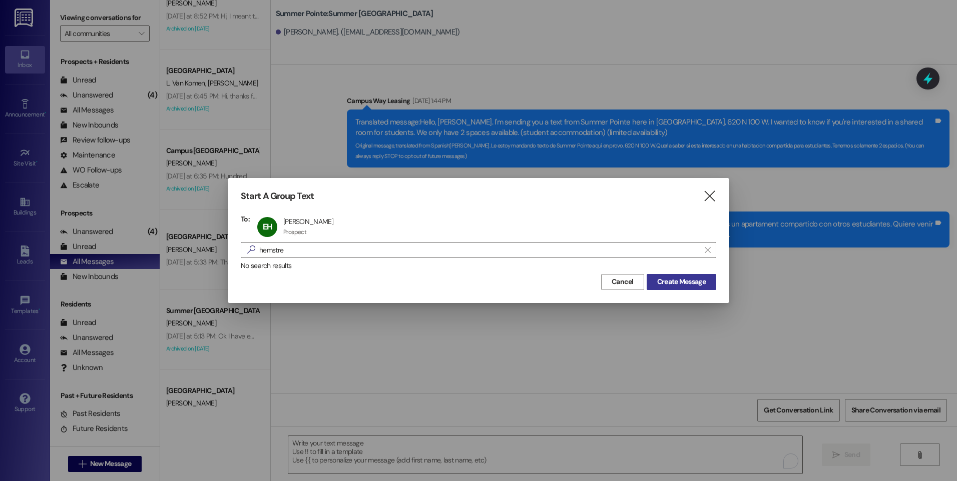
click at [685, 282] on span "Create Message" at bounding box center [681, 282] width 49 height 11
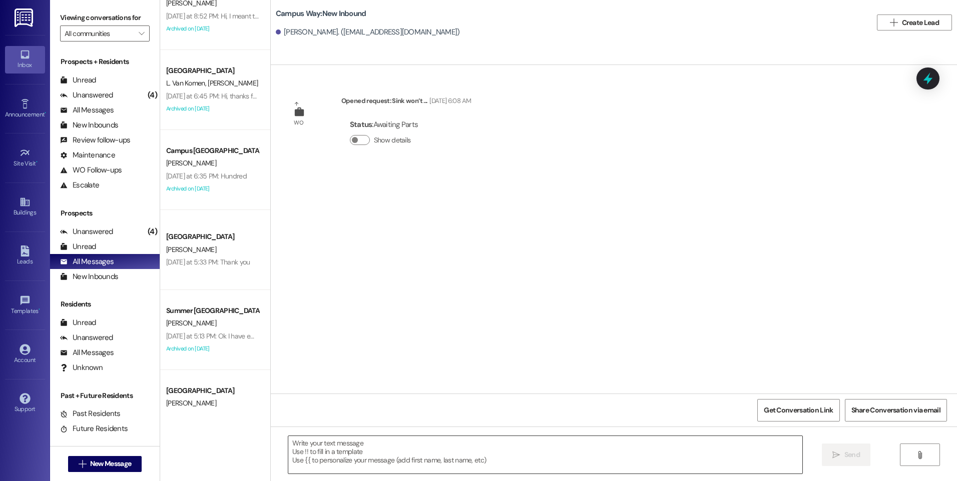
click at [401, 459] on textarea at bounding box center [544, 455] width 513 height 38
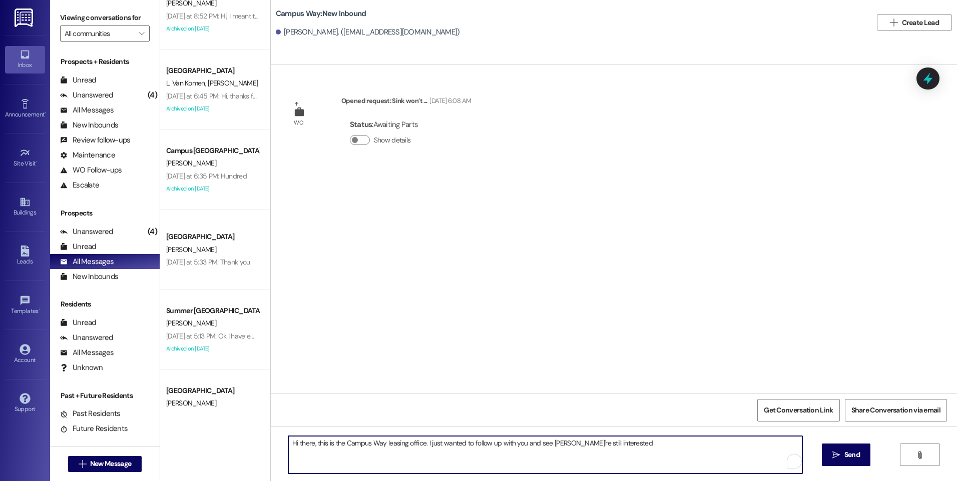
click at [550, 441] on textarea "Hi there, this is the Campus Way leasing office. I just wanted to follow up wit…" at bounding box center [544, 455] width 513 height 38
click at [618, 447] on textarea "Hi there, this is the Campus Way leasing office. I just wanted to follow up wit…" at bounding box center [544, 455] width 513 height 38
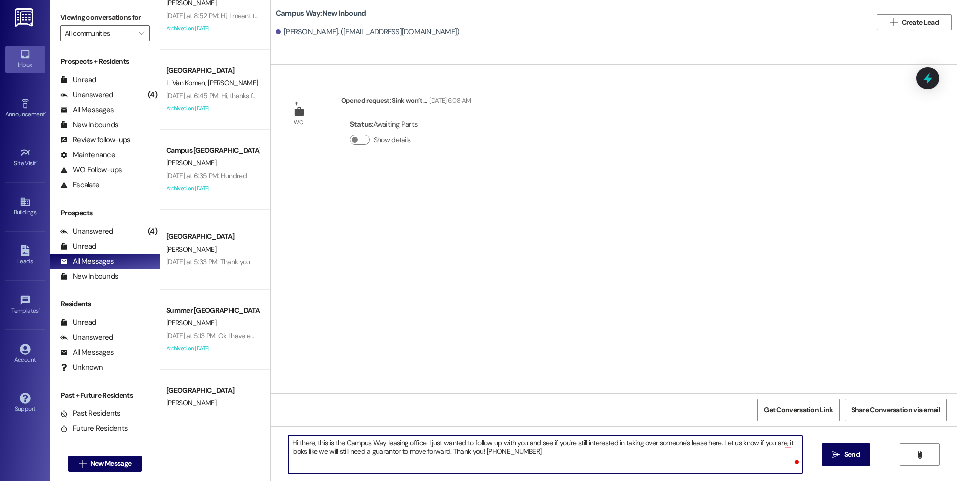
type textarea "Hi there, this is the Campus Way leasing office. I just wanted to follow up wit…"
